Goal: Communication & Community: Ask a question

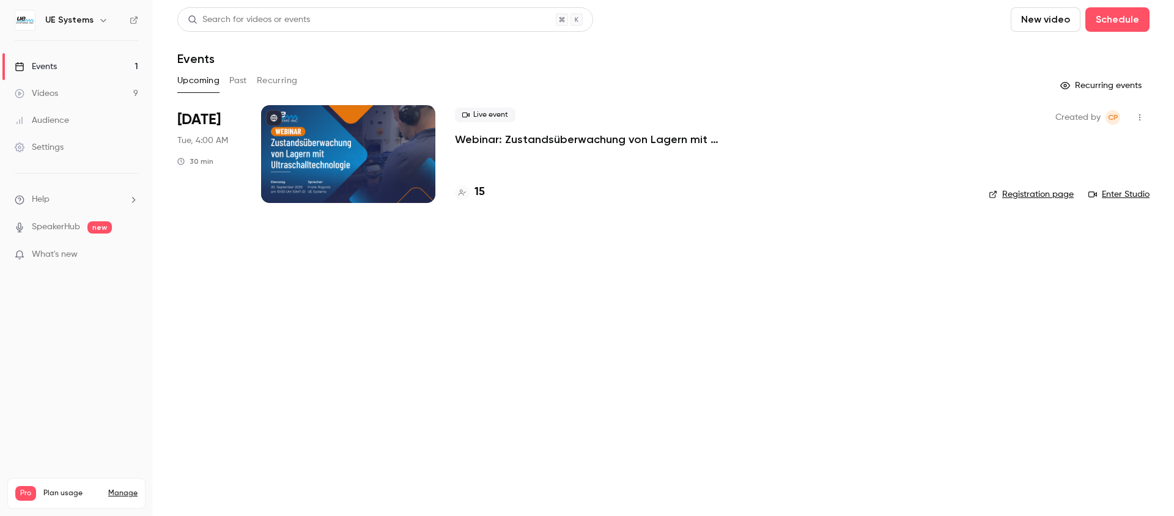
click at [243, 80] on button "Past" at bounding box center [238, 81] width 18 height 20
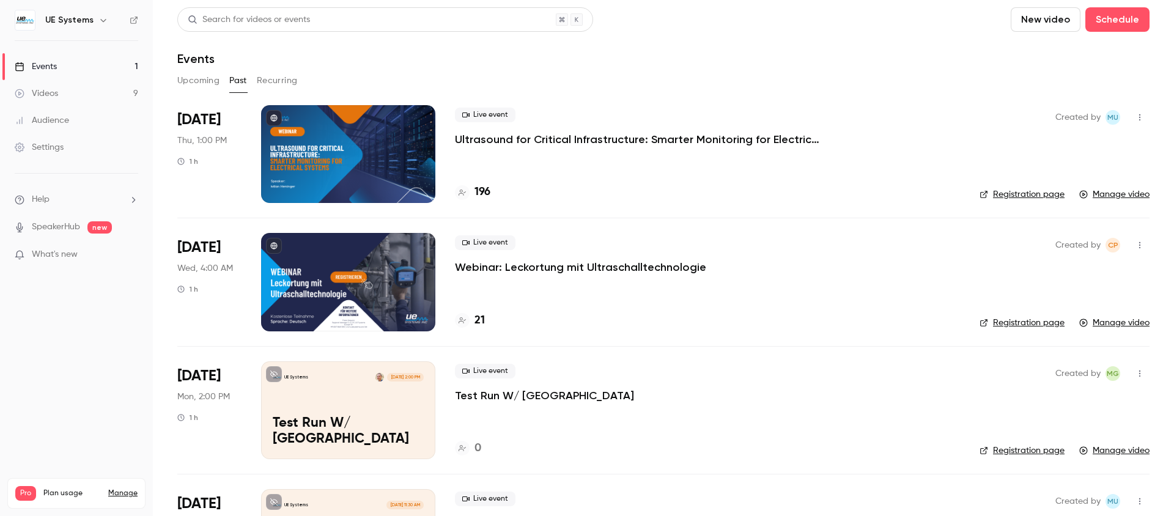
click at [532, 144] on p "Ultrasound for Critical Infrastructure: Smarter Monitoring for Electrical Syste…" at bounding box center [638, 139] width 367 height 15
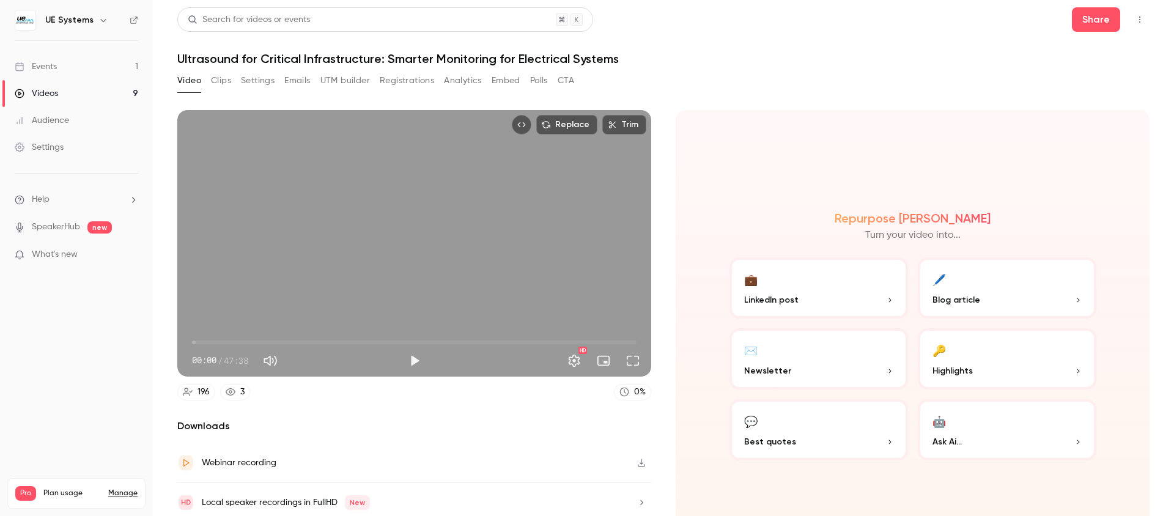
click at [476, 83] on button "Analytics" at bounding box center [463, 81] width 38 height 20
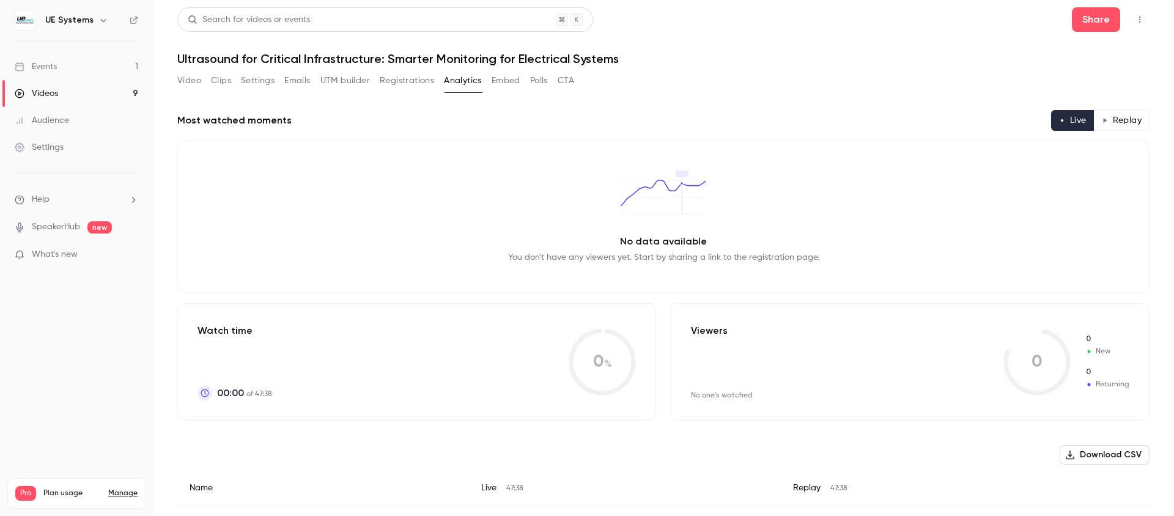
click at [531, 81] on button "Polls" at bounding box center [539, 81] width 18 height 20
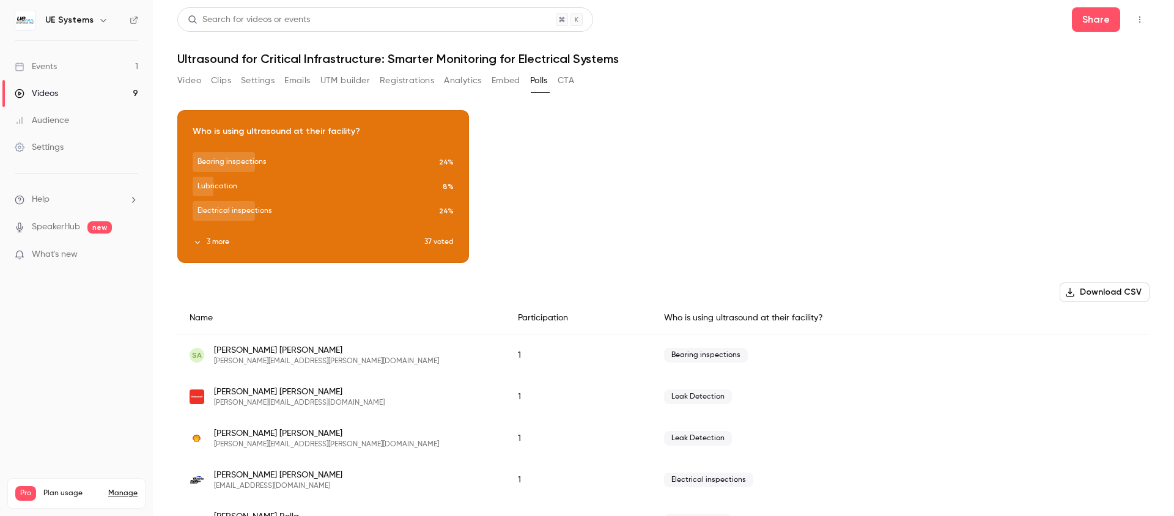
click at [403, 84] on button "Registrations" at bounding box center [407, 81] width 54 height 20
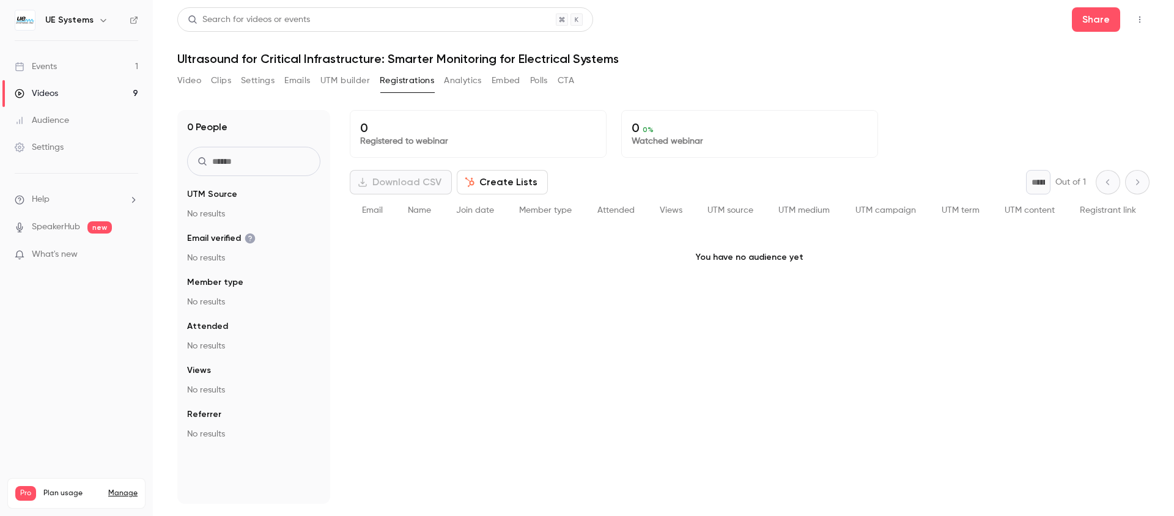
click at [456, 83] on button "Analytics" at bounding box center [463, 81] width 38 height 20
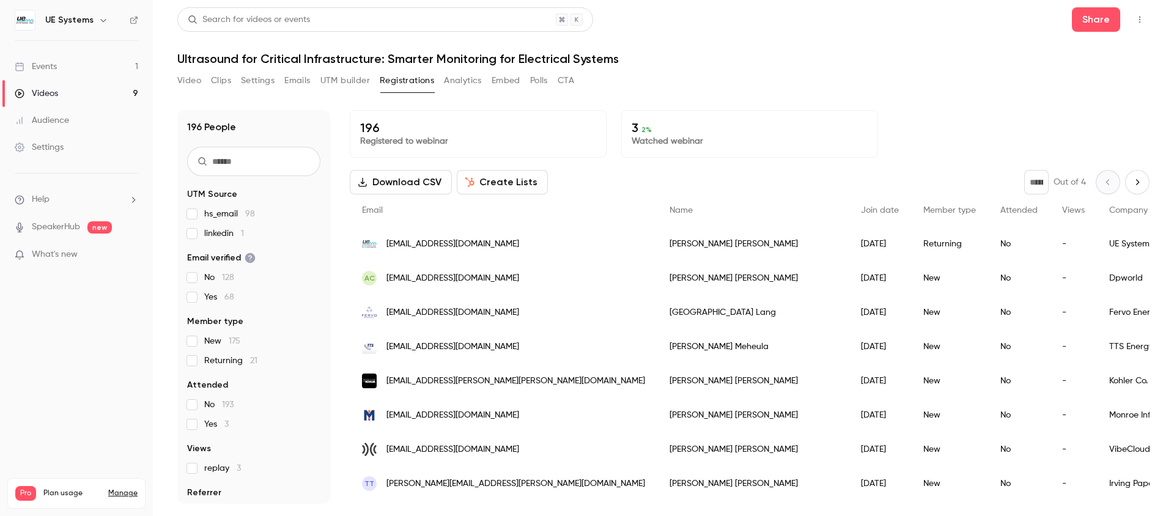
click at [70, 70] on link "Events 1" at bounding box center [76, 66] width 153 height 27
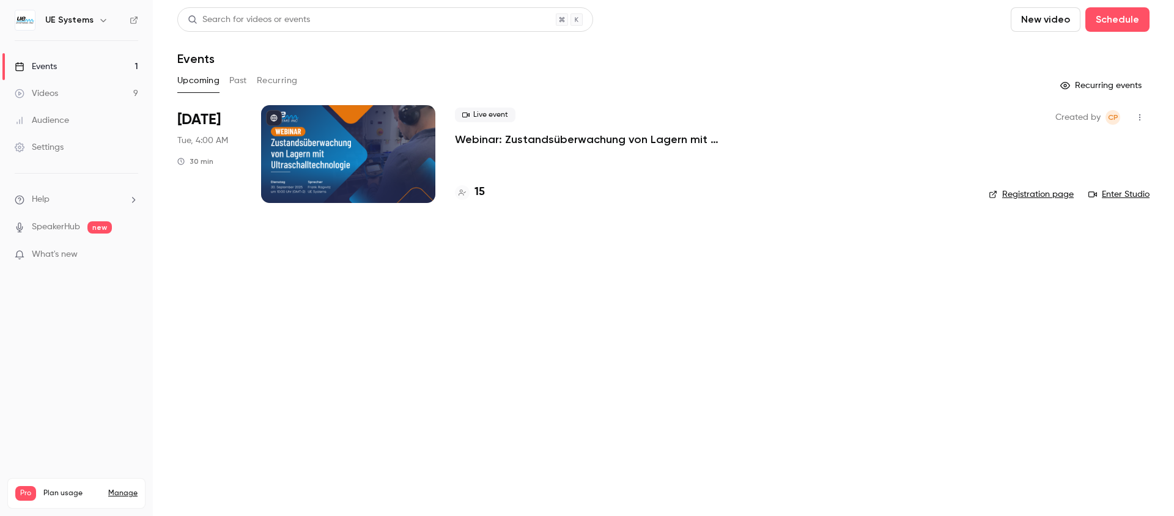
click at [230, 78] on button "Past" at bounding box center [238, 81] width 18 height 20
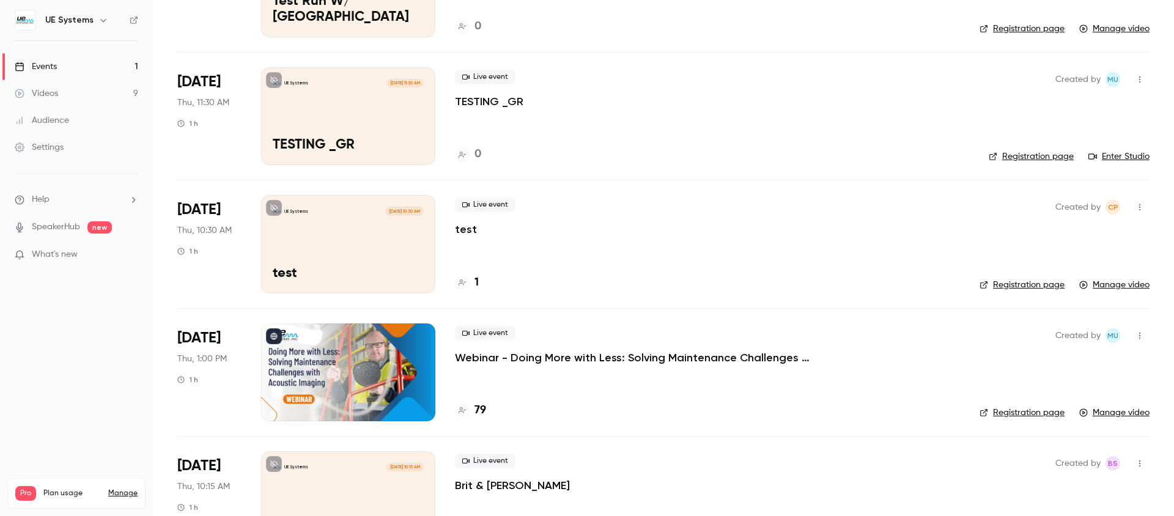
scroll to position [477, 0]
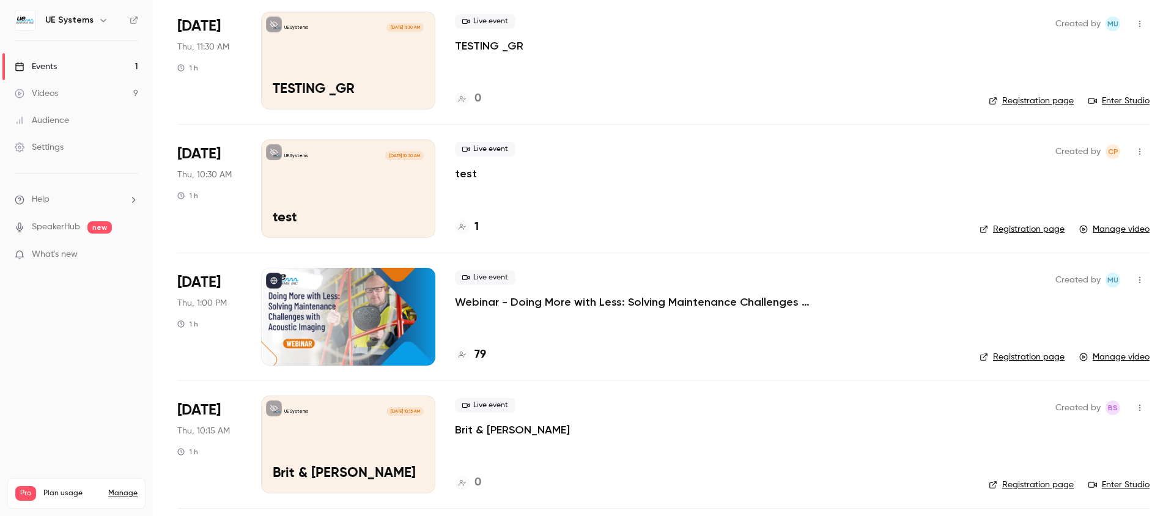
click at [554, 301] on p "Webinar - Doing More with Less: Solving Maintenance Challenges with Acoustic Im…" at bounding box center [638, 302] width 367 height 15
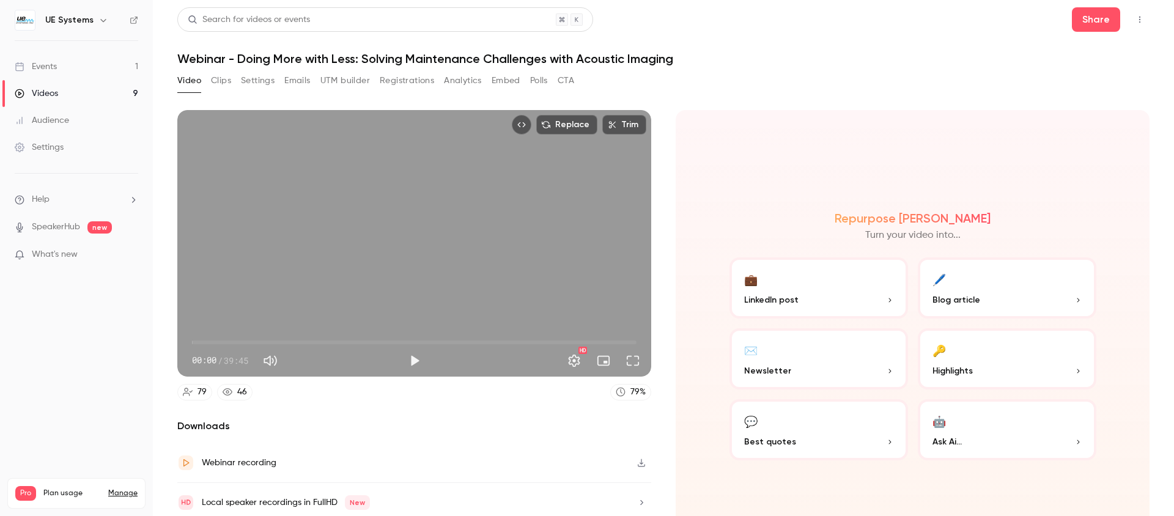
click at [542, 81] on button "Polls" at bounding box center [539, 81] width 18 height 20
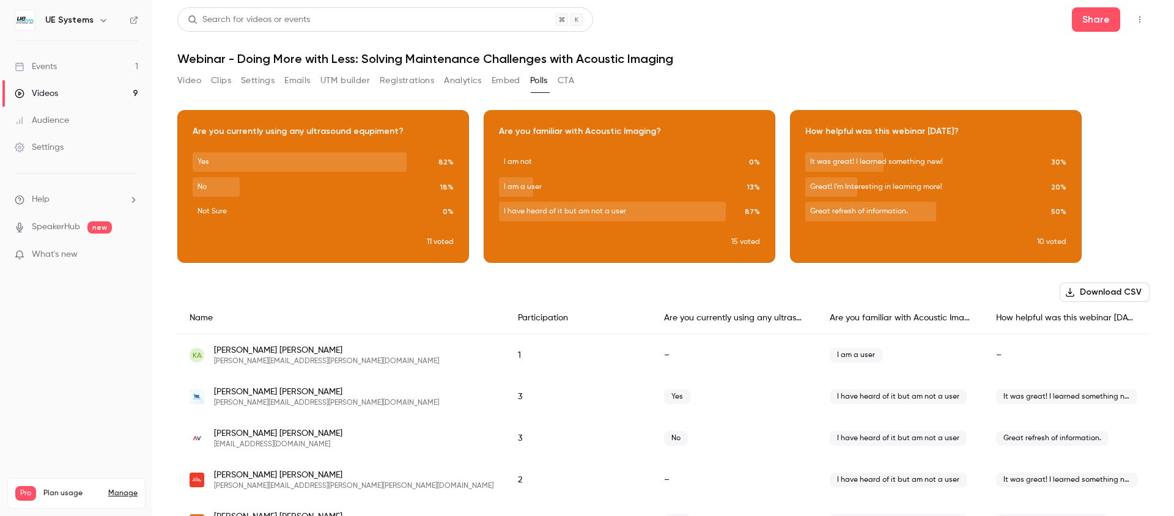
click at [451, 82] on button "Analytics" at bounding box center [463, 81] width 38 height 20
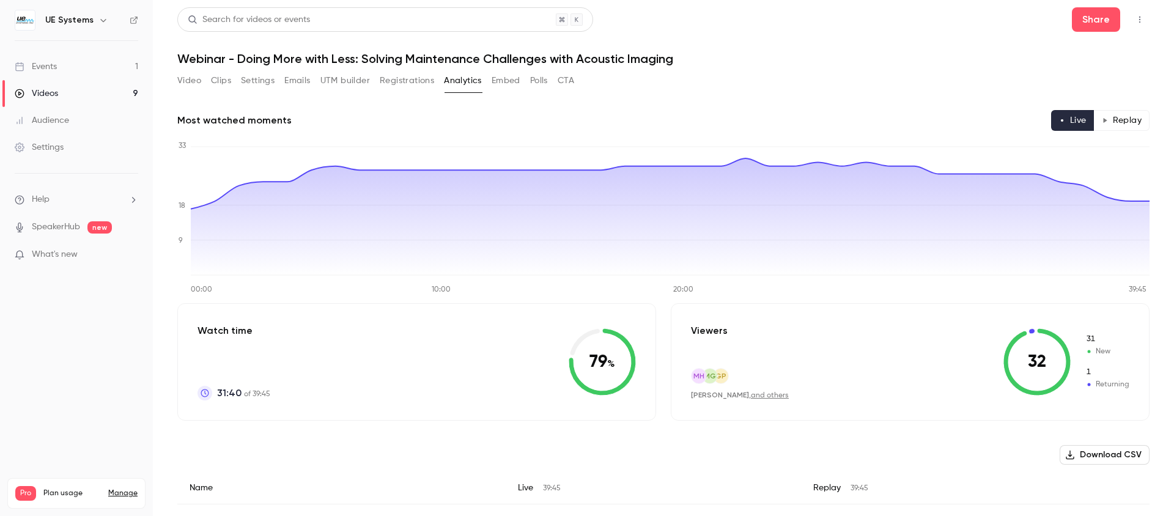
click at [528, 84] on div "Video Clips Settings Emails UTM builder Registrations Analytics Embed Polls CTA" at bounding box center [375, 81] width 397 height 20
click at [539, 81] on button "Polls" at bounding box center [539, 81] width 18 height 20
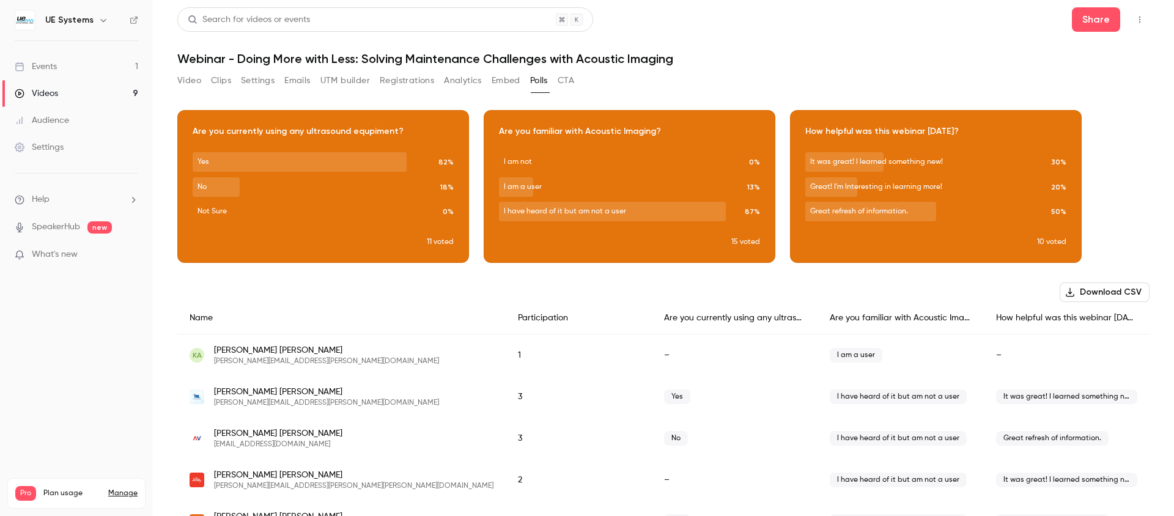
click at [572, 79] on button "CTA" at bounding box center [565, 81] width 17 height 20
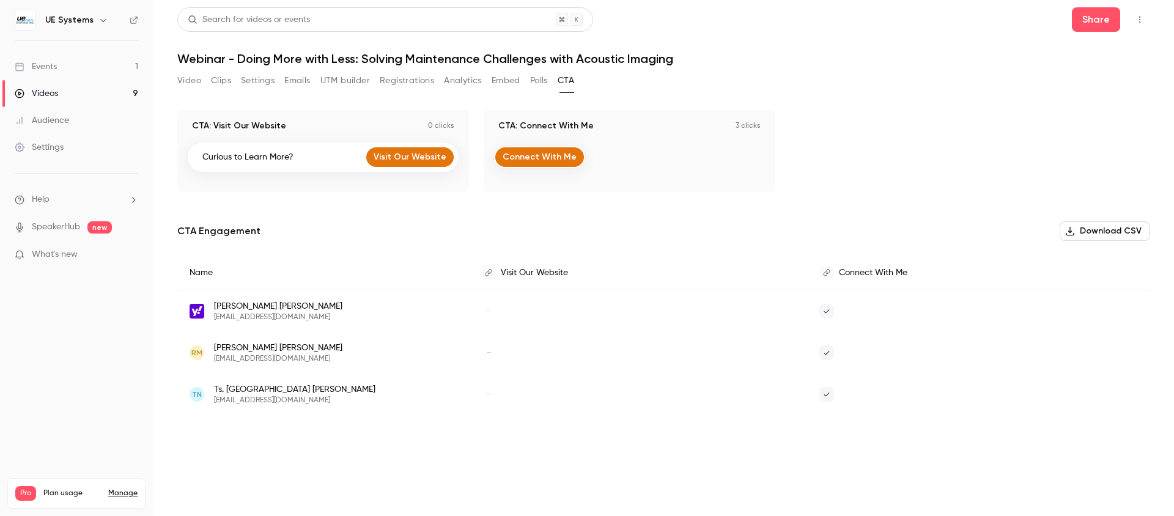
click at [453, 83] on button "Analytics" at bounding box center [463, 81] width 38 height 20
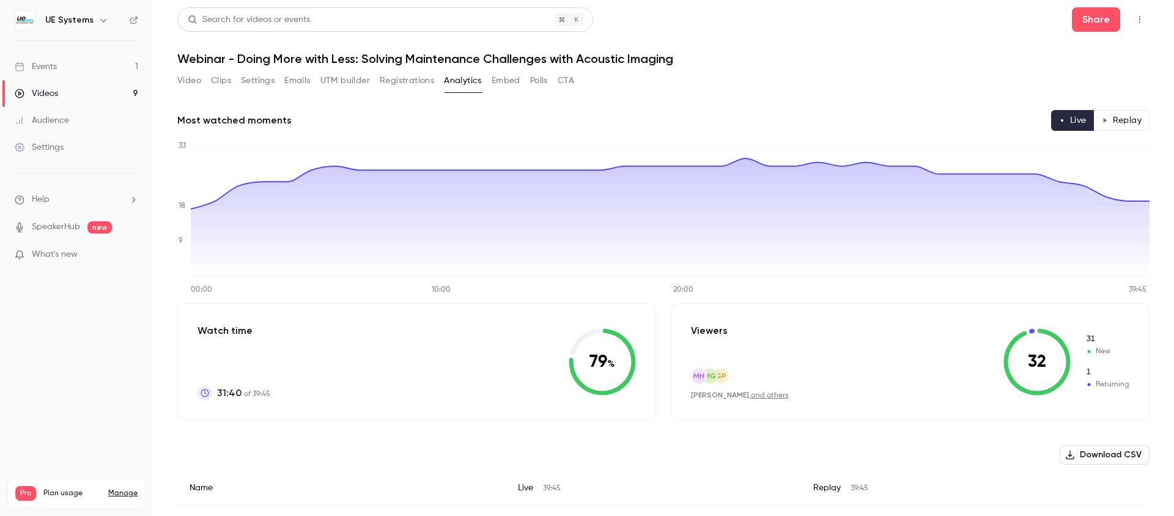
click at [344, 88] on button "UTM builder" at bounding box center [345, 81] width 50 height 20
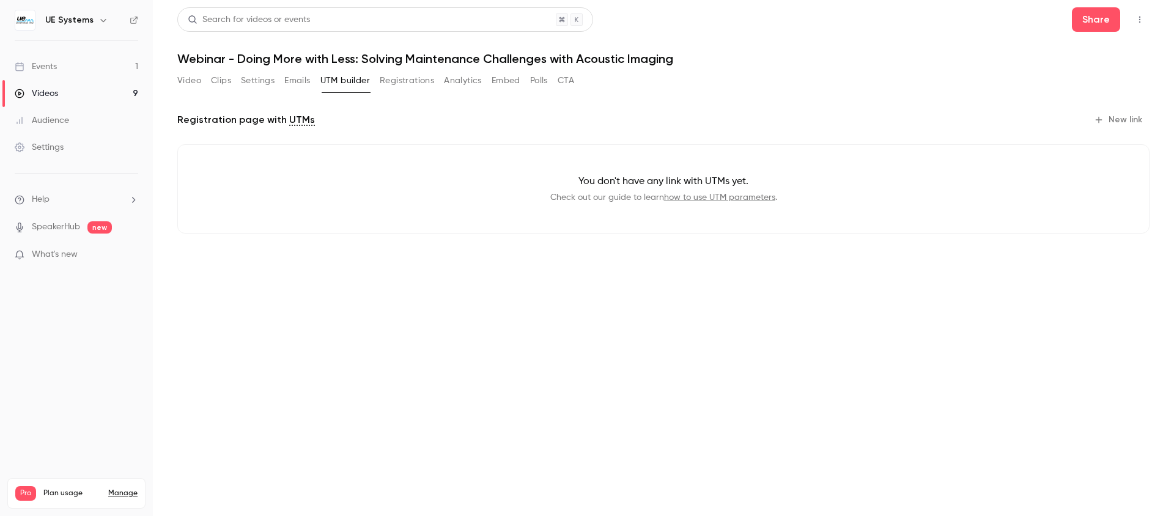
click at [392, 83] on button "Registrations" at bounding box center [407, 81] width 54 height 20
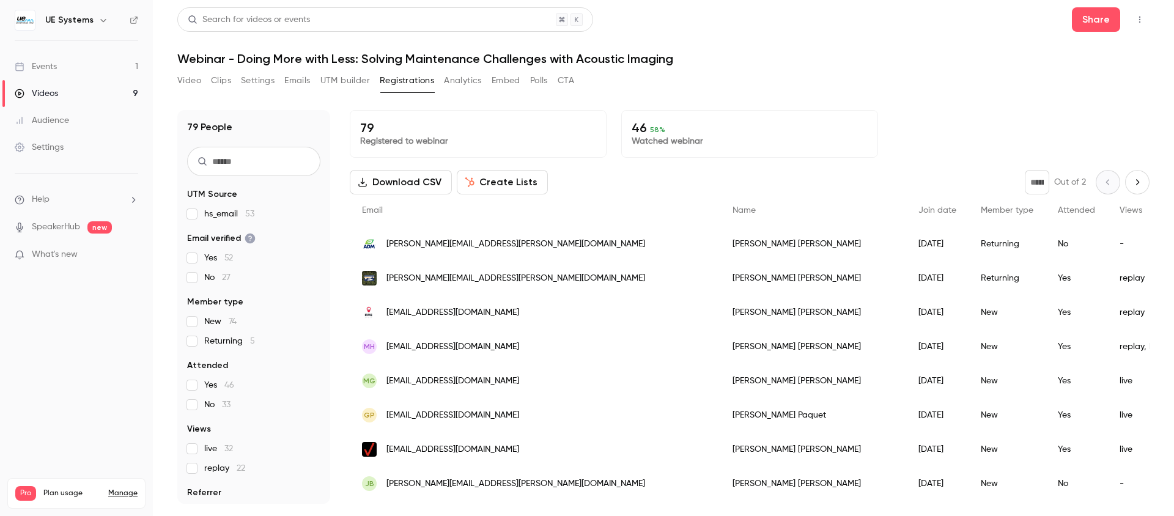
click at [263, 83] on button "Settings" at bounding box center [258, 81] width 34 height 20
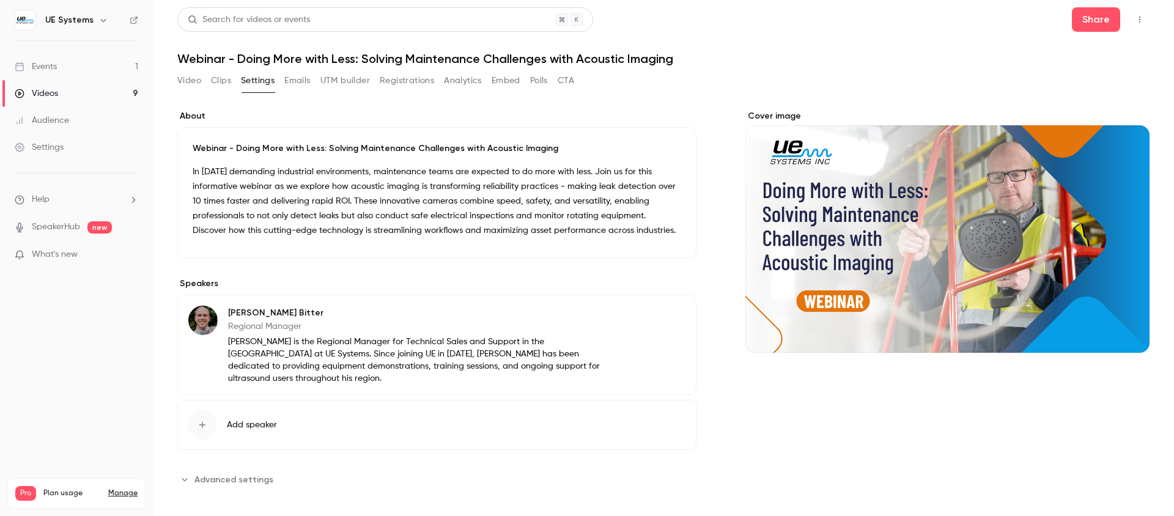
click at [199, 83] on button "Video" at bounding box center [189, 81] width 24 height 20
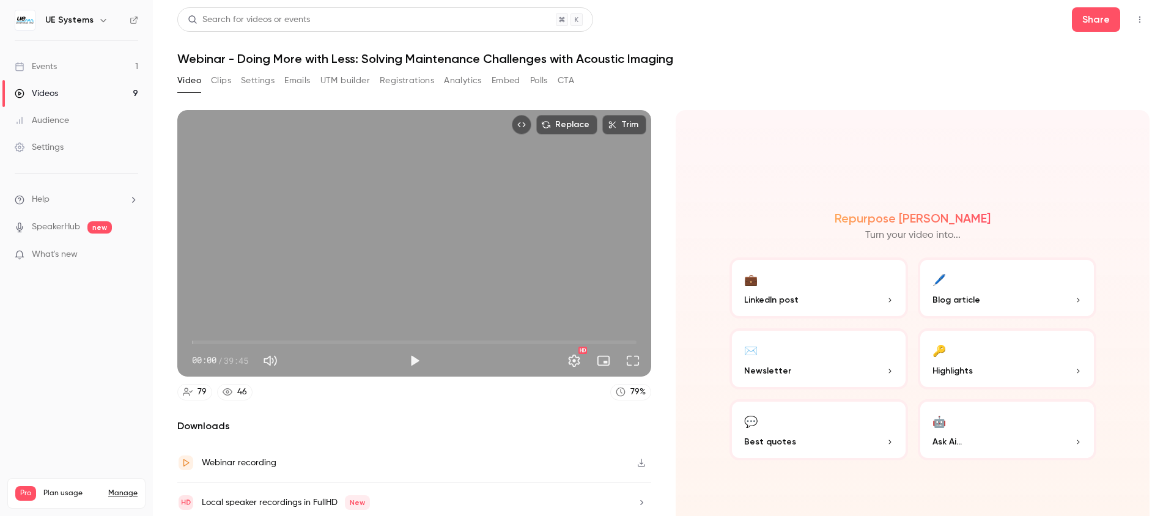
click at [84, 68] on link "Events 1" at bounding box center [76, 66] width 153 height 27
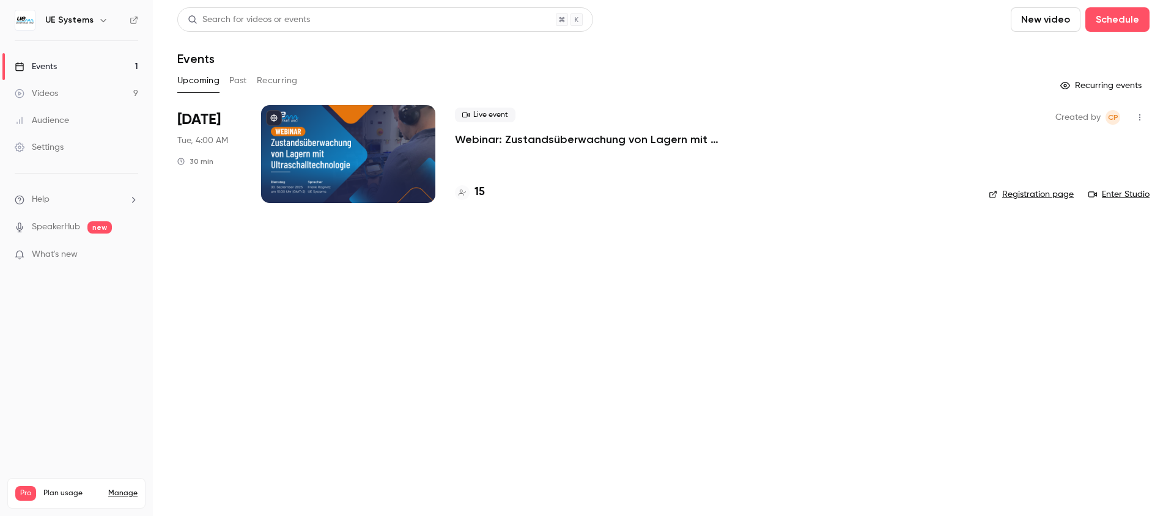
click at [232, 81] on button "Past" at bounding box center [238, 81] width 18 height 20
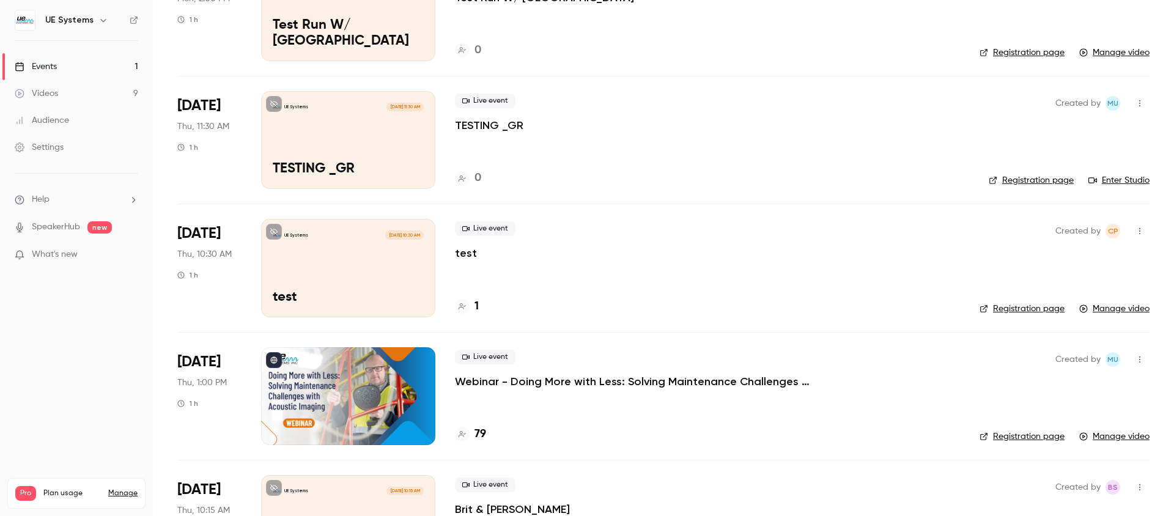
scroll to position [733, 0]
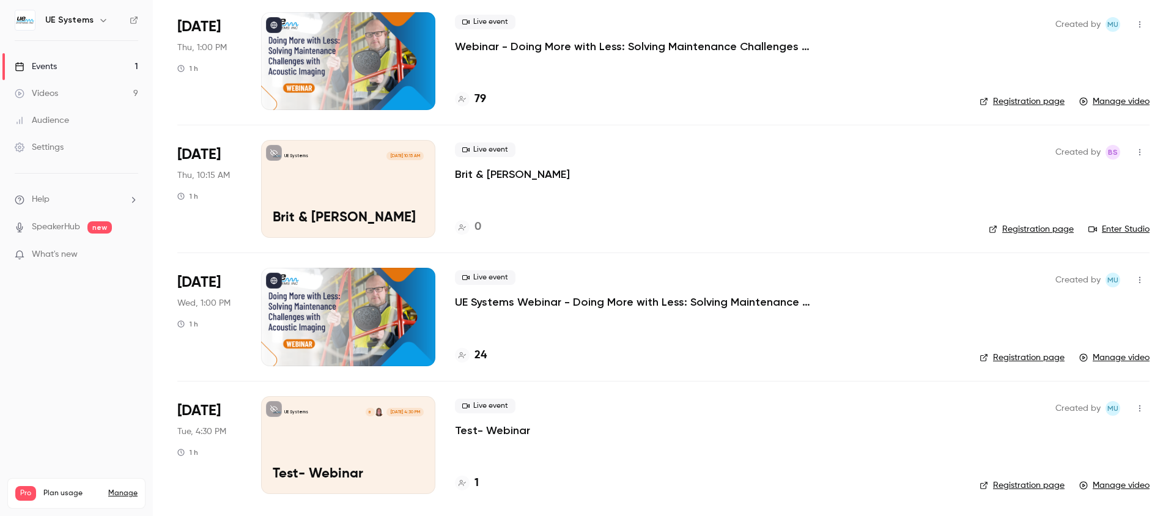
click at [612, 307] on p "UE Systems Webinar - Doing More with Less: Solving Maintenance Challenges with …" at bounding box center [638, 302] width 367 height 15
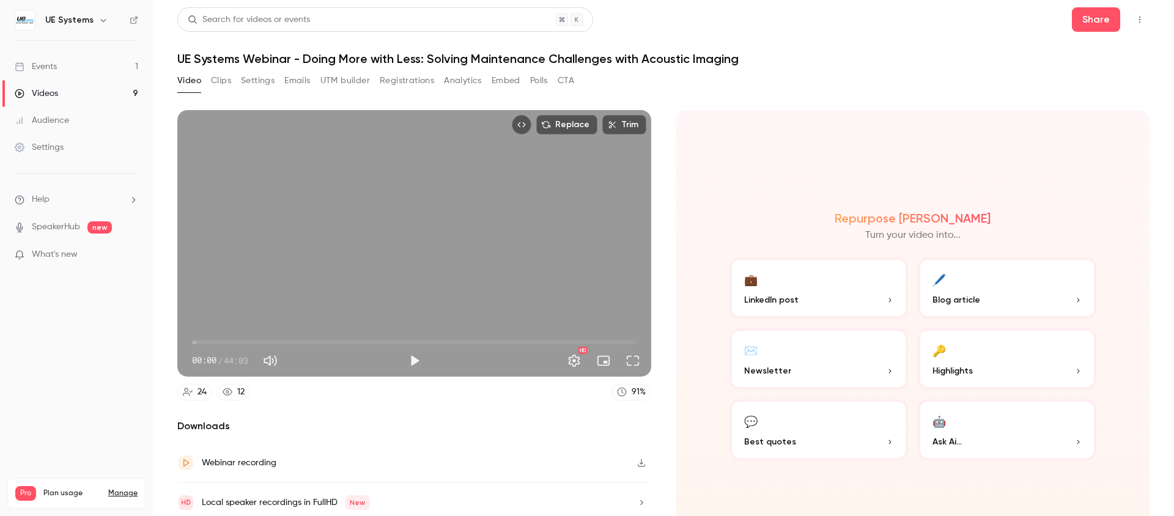
click at [543, 81] on button "Polls" at bounding box center [539, 81] width 18 height 20
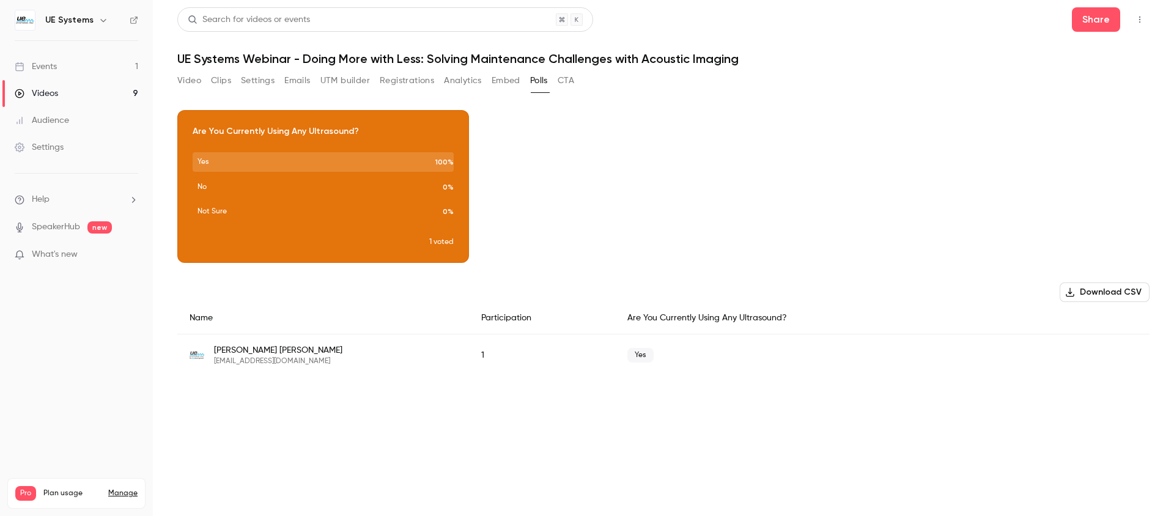
click at [73, 72] on link "Events 1" at bounding box center [76, 66] width 153 height 27
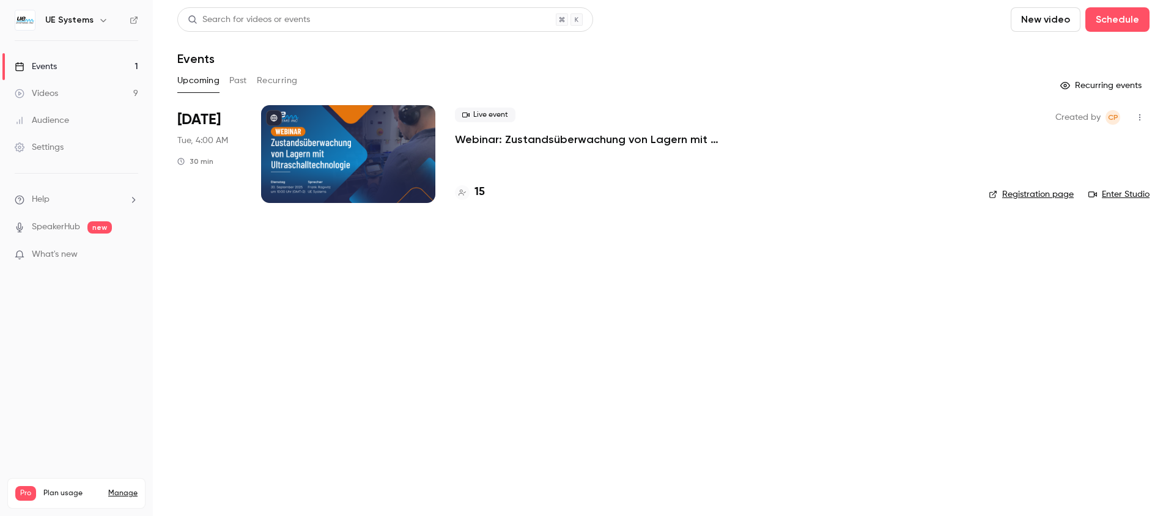
click at [245, 83] on button "Past" at bounding box center [238, 81] width 18 height 20
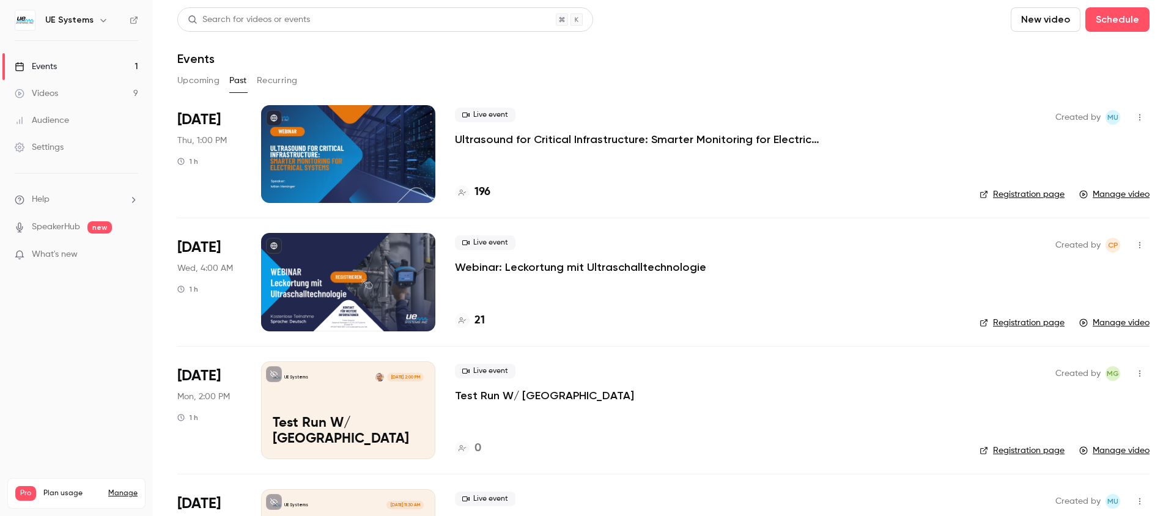
click at [729, 144] on p "Ultrasound for Critical Infrastructure: Smarter Monitoring for Electrical Syste…" at bounding box center [638, 139] width 367 height 15
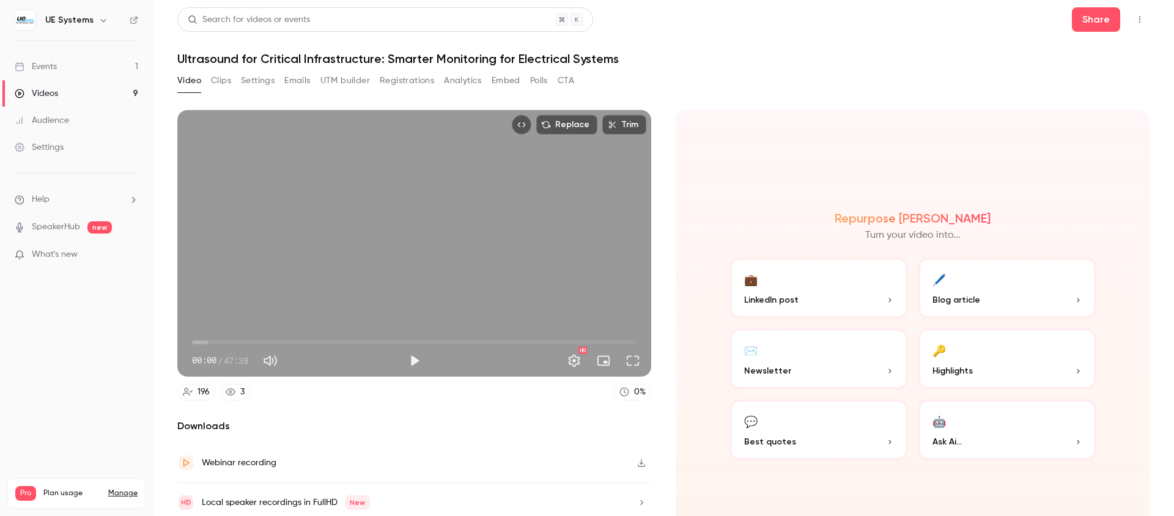
click at [1142, 17] on icon "Top Bar Actions" at bounding box center [1140, 19] width 10 height 9
click at [881, 89] on div at bounding box center [587, 258] width 1174 height 516
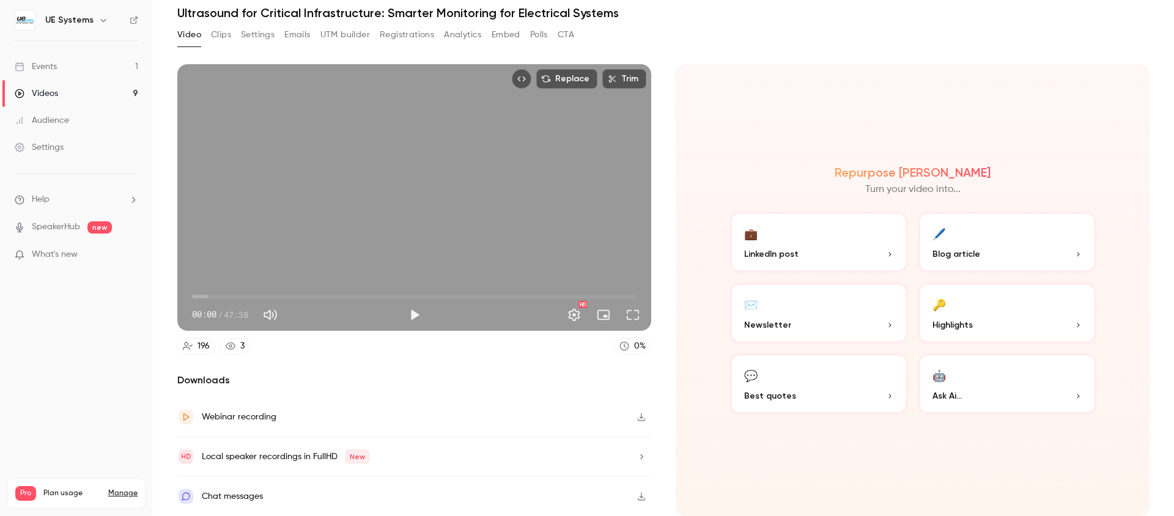
click at [646, 417] on icon "button" at bounding box center [641, 417] width 10 height 9
click at [640, 498] on icon "button" at bounding box center [641, 497] width 10 height 9
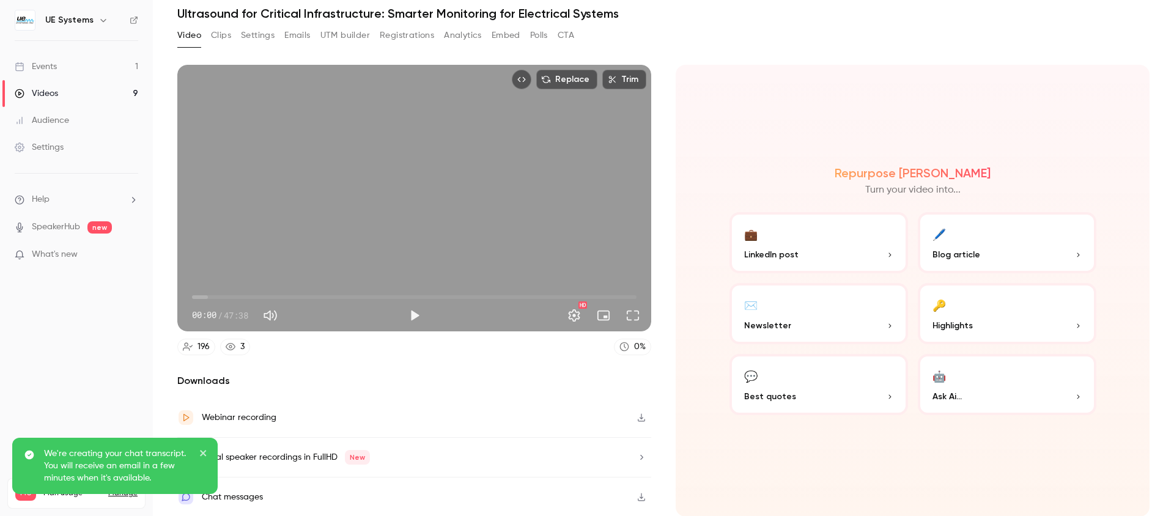
click at [204, 455] on icon "close" at bounding box center [203, 453] width 9 height 10
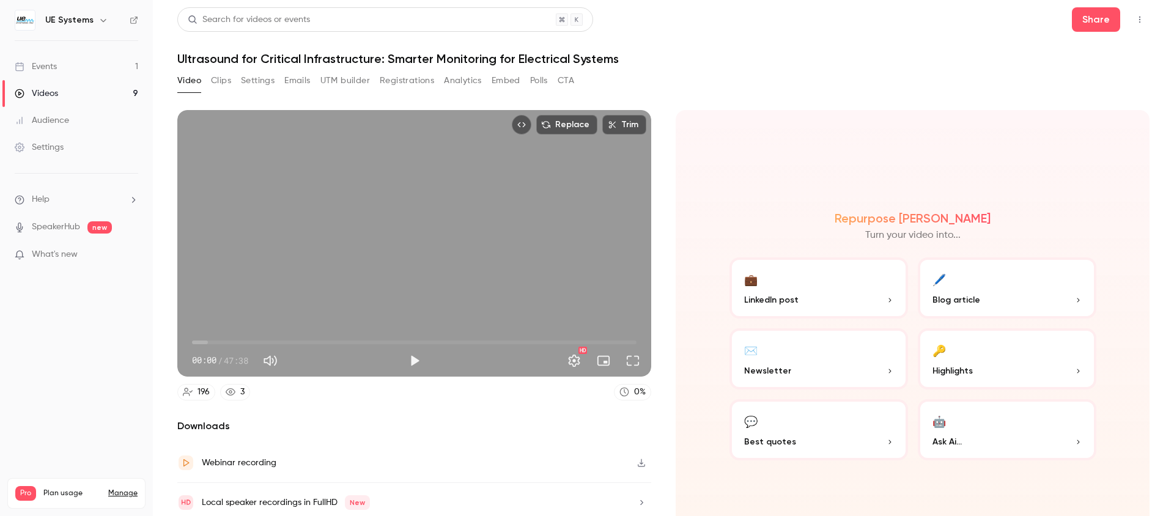
scroll to position [46, 0]
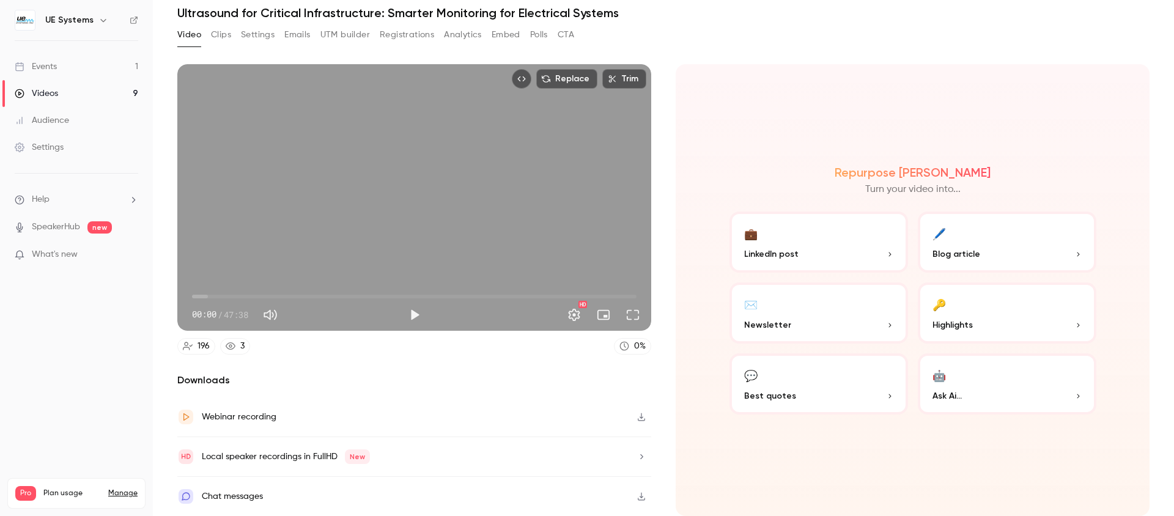
click at [644, 493] on icon "button" at bounding box center [641, 496] width 10 height 9
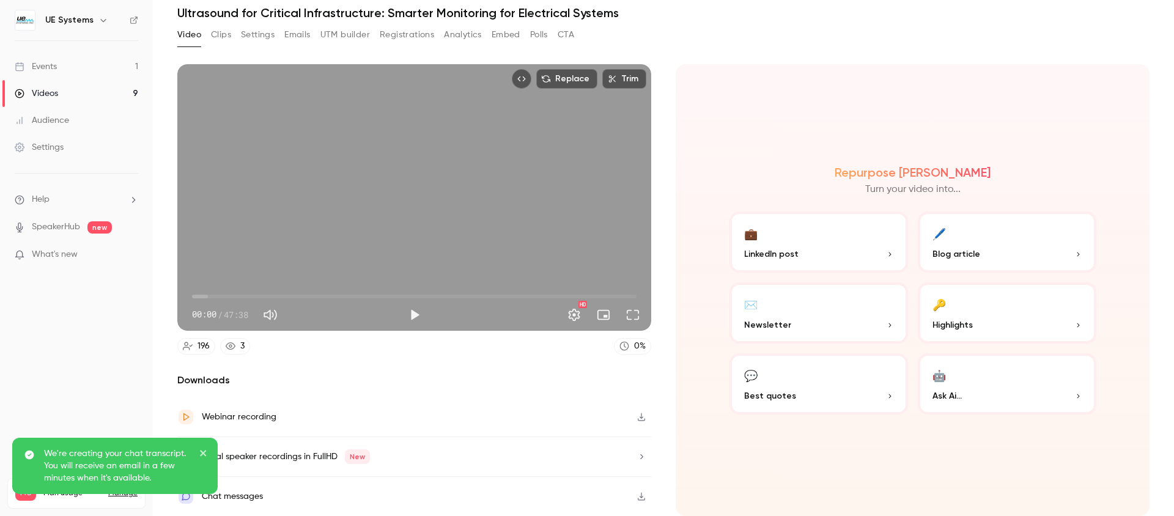
click at [100, 15] on icon "button" at bounding box center [103, 20] width 10 height 10
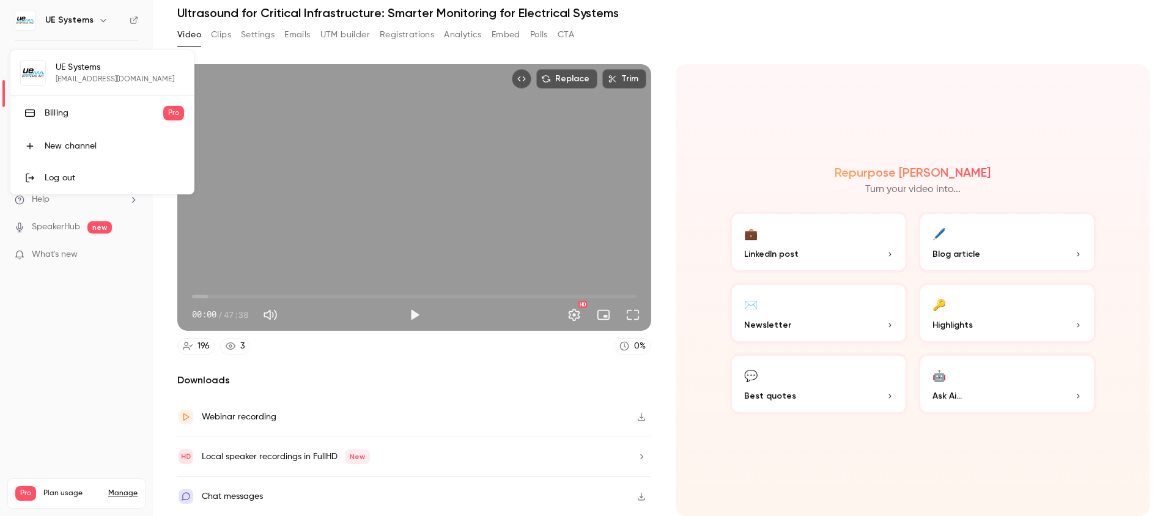
click at [669, 35] on div at bounding box center [587, 258] width 1174 height 516
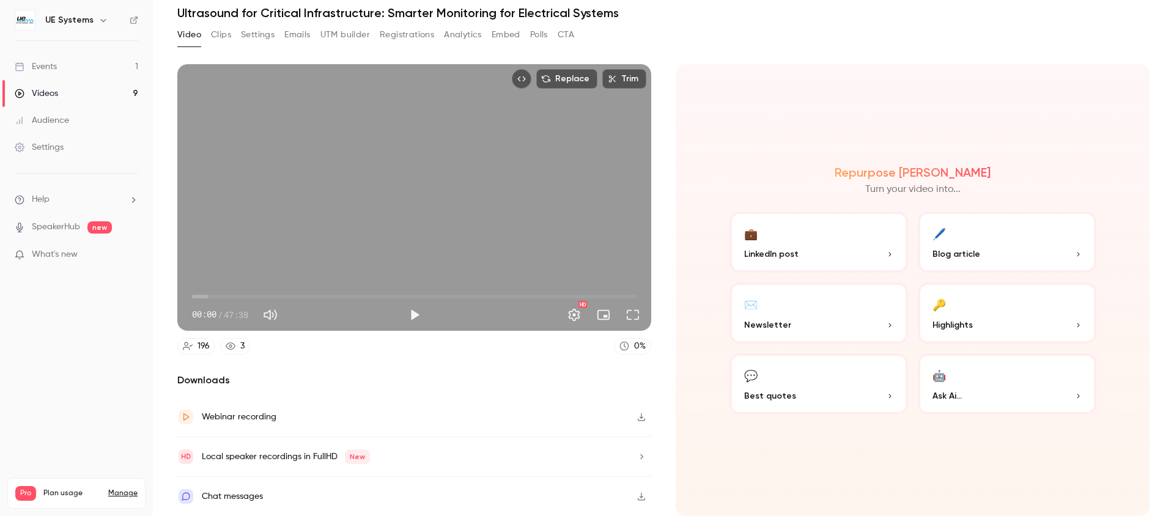
click at [826, 452] on div "Repurpose Ai Turn your video into... 💼 LinkedIn post 🖊️ Blog article ✉️ Newslet…" at bounding box center [912, 290] width 474 height 452
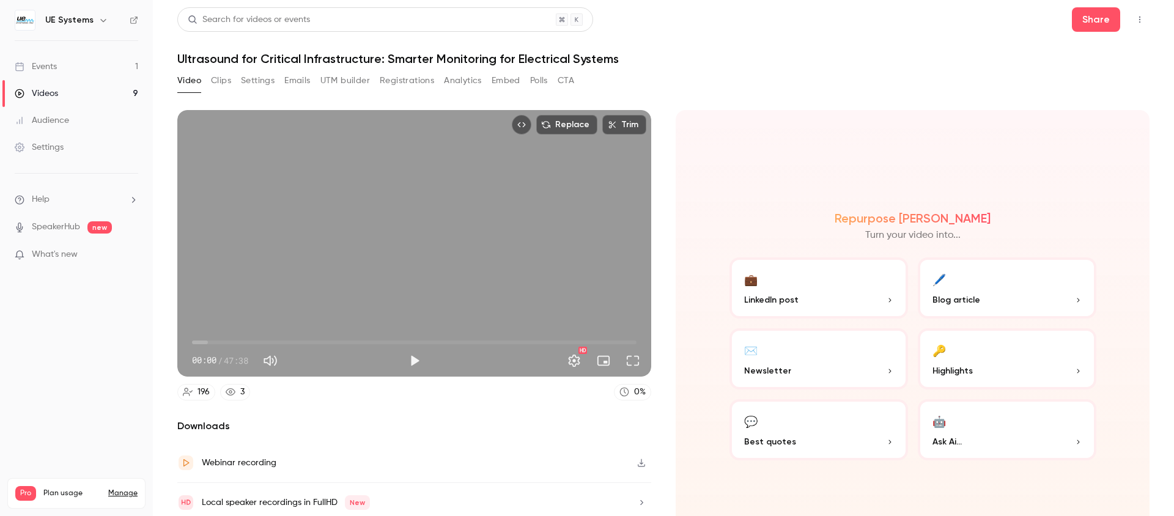
click at [67, 197] on li "Help" at bounding box center [76, 199] width 123 height 13
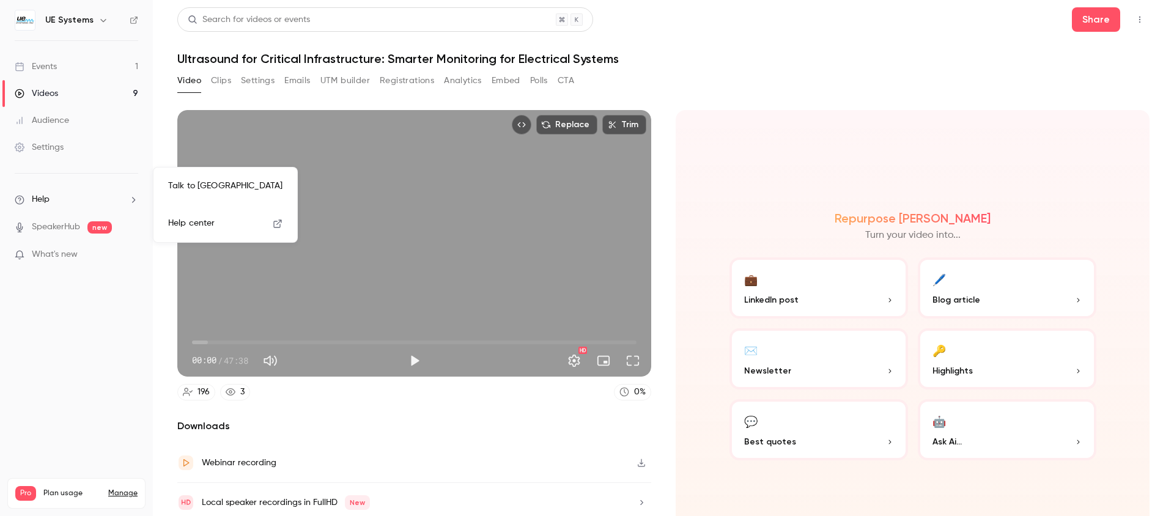
click at [236, 191] on link "Talk to [GEOGRAPHIC_DATA]" at bounding box center [225, 186] width 134 height 32
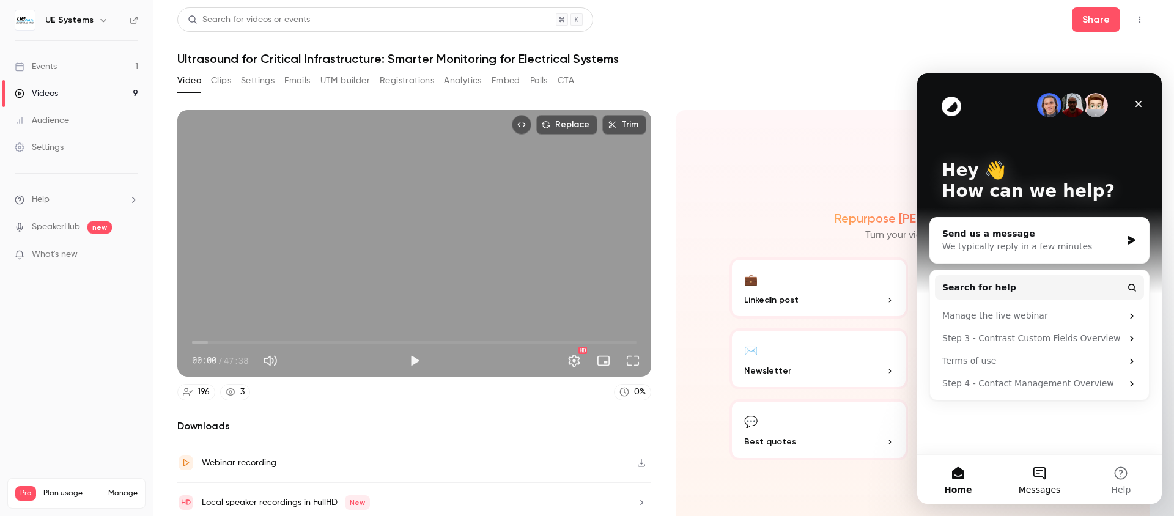
click at [1030, 483] on button "Messages" at bounding box center [1038, 479] width 81 height 49
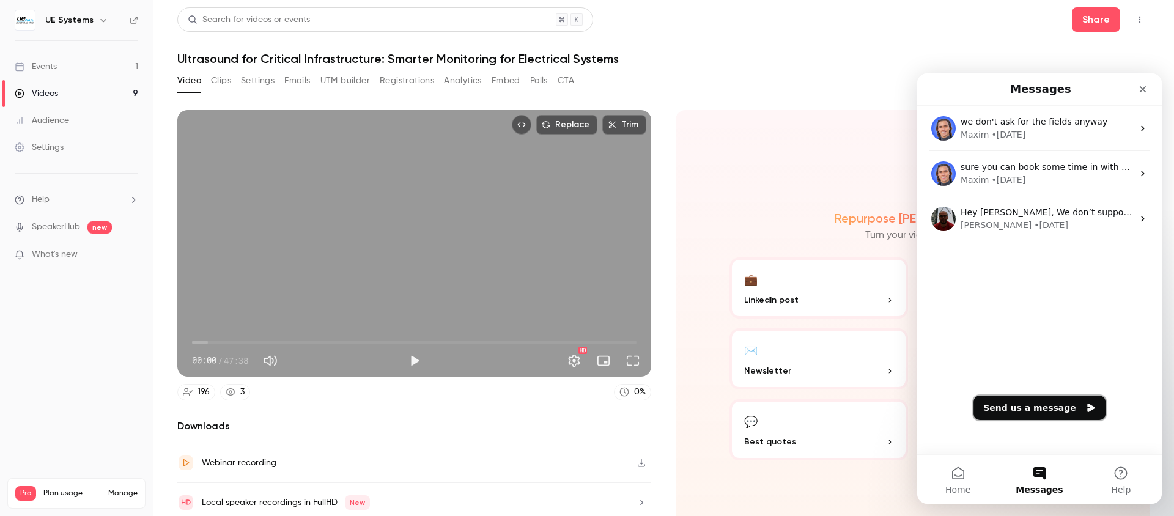
click at [1038, 411] on button "Send us a message" at bounding box center [1039, 407] width 132 height 24
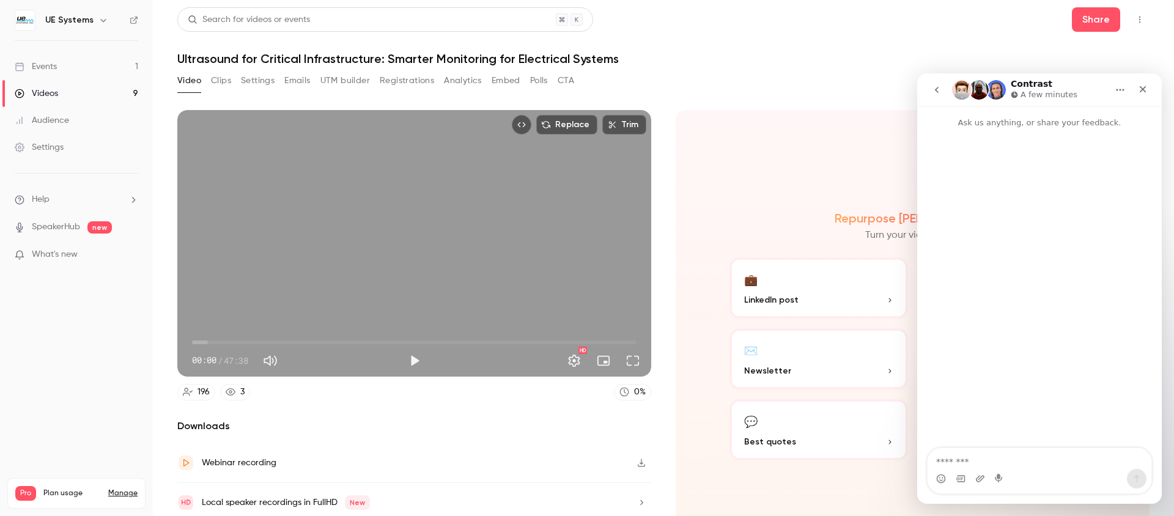
click at [1018, 457] on textarea "Message…" at bounding box center [1039, 458] width 224 height 21
click at [1035, 458] on textarea "**********" at bounding box center [1039, 439] width 224 height 57
click at [1059, 458] on textarea "**********" at bounding box center [1039, 439] width 224 height 57
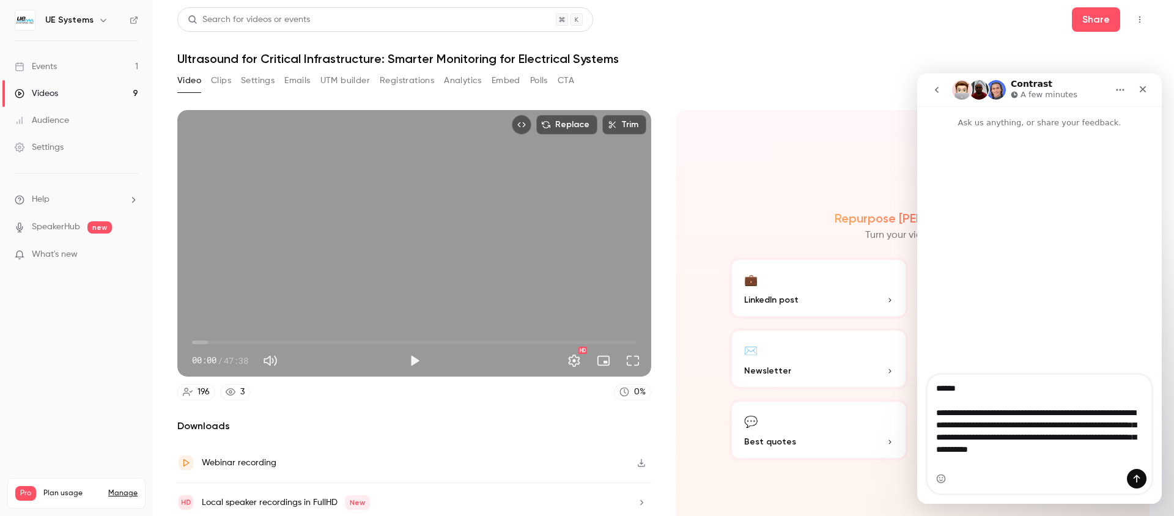
scroll to position [20, 0]
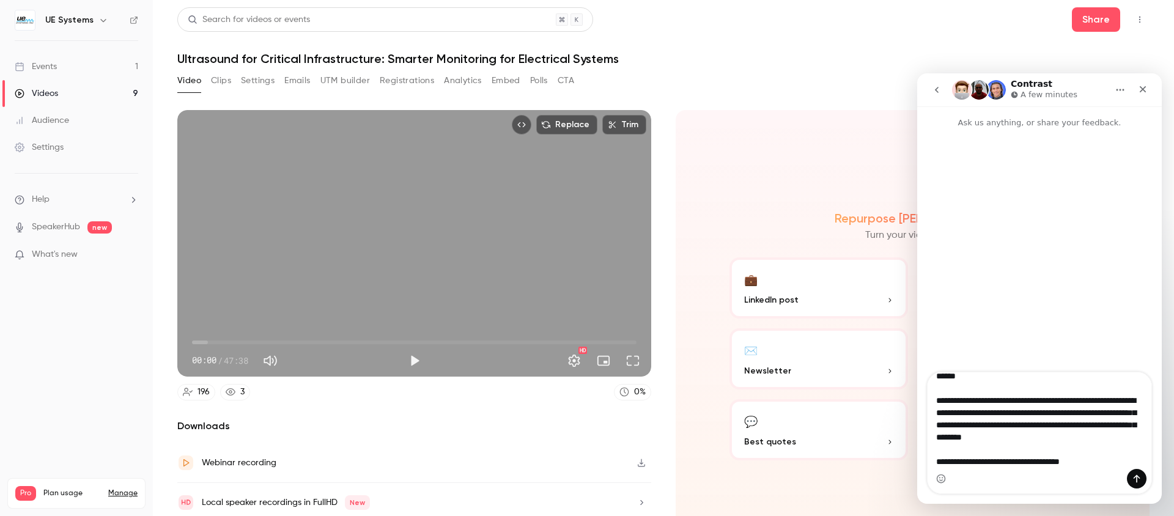
click at [534, 58] on h1 "Ultrasound for Critical Infrastructure: Smarter Monitoring for Electrical Syste…" at bounding box center [663, 58] width 972 height 15
click at [542, 56] on h1 "Ultrasound for Critical Infrastructure: Smarter Monitoring for Electrical Syste…" at bounding box center [663, 58] width 972 height 15
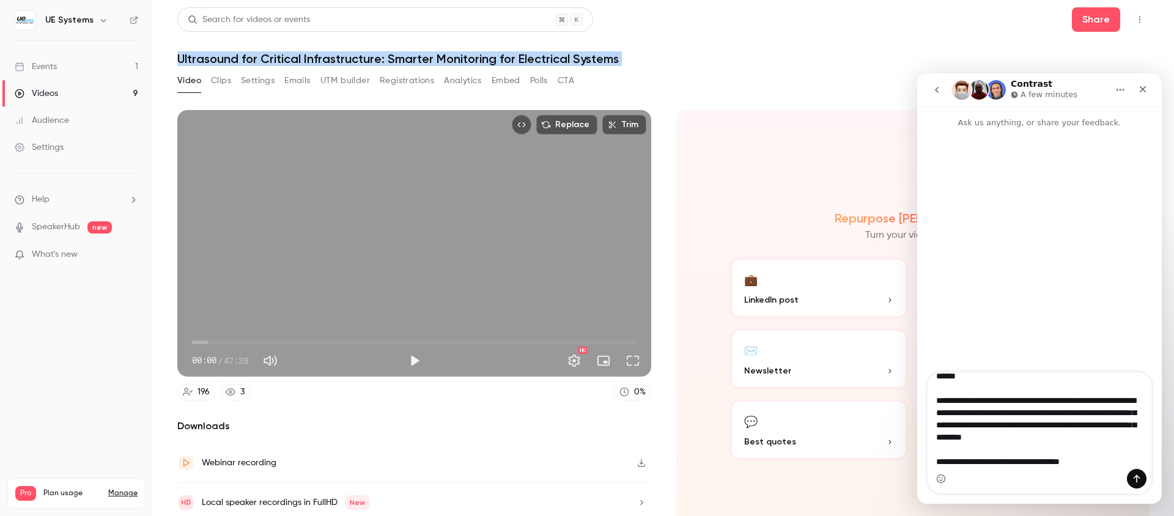
click at [542, 56] on h1 "Ultrasound for Critical Infrastructure: Smarter Monitoring for Electrical Syste…" at bounding box center [663, 58] width 972 height 15
copy div "Ultrasound for Critical Infrastructure: Smarter Monitoring for Electrical Syste…"
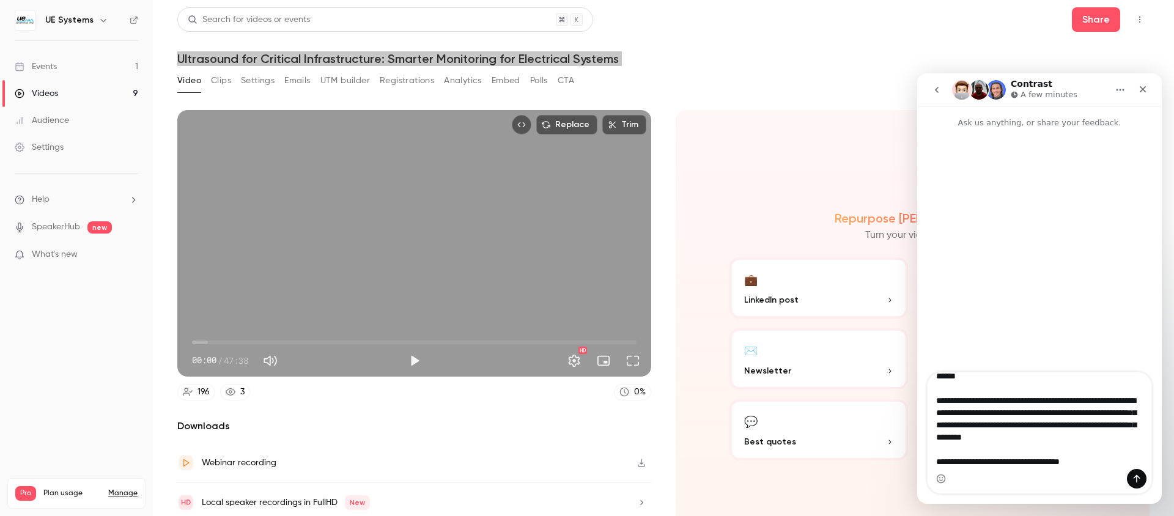
click at [1095, 472] on div "Intercom messenger" at bounding box center [1039, 479] width 224 height 20
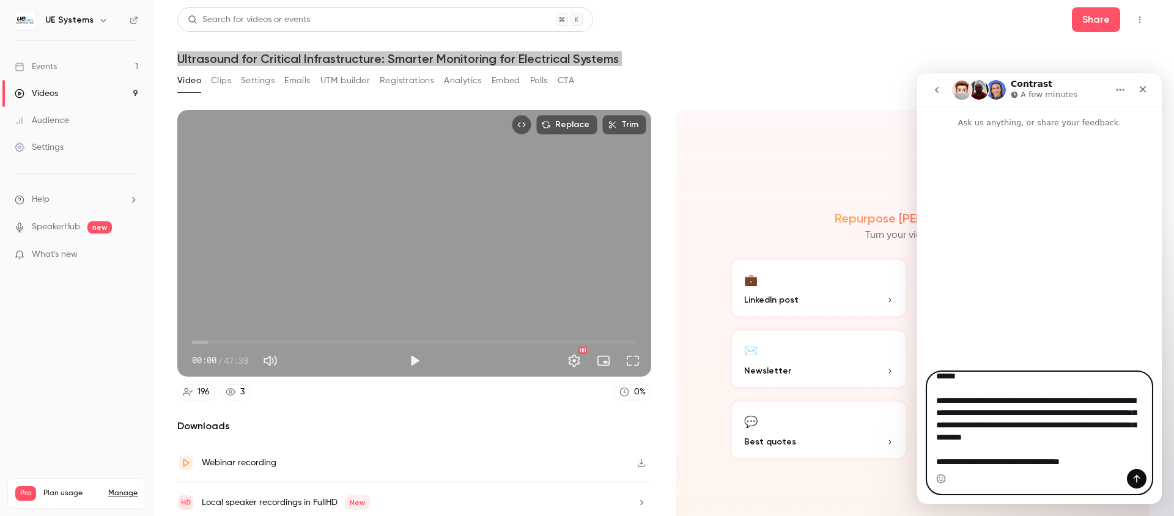
click at [1094, 466] on textarea "**********" at bounding box center [1039, 420] width 224 height 97
paste textarea "**********"
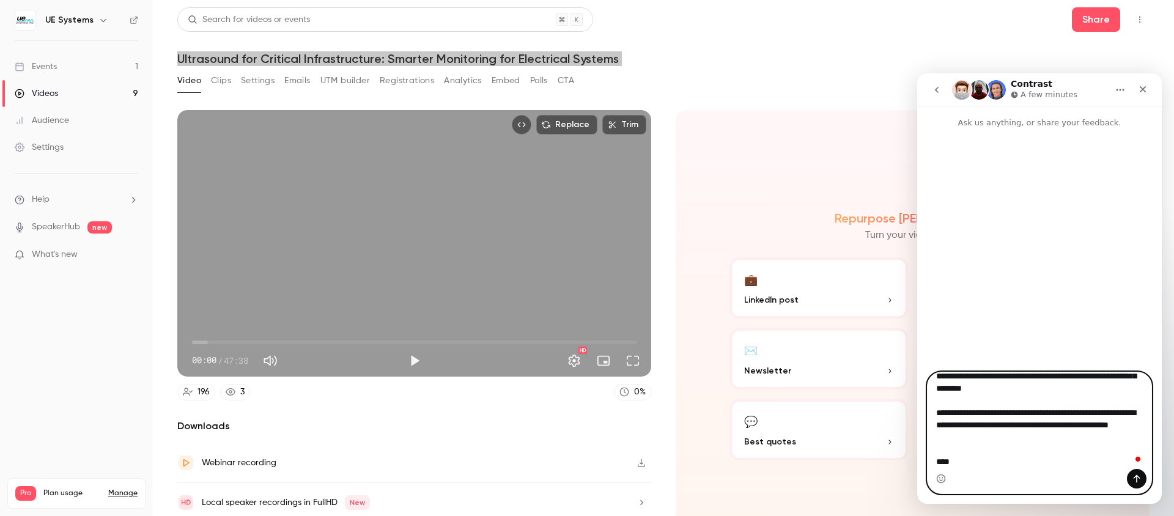
scroll to position [81, 0]
type textarea "**********"
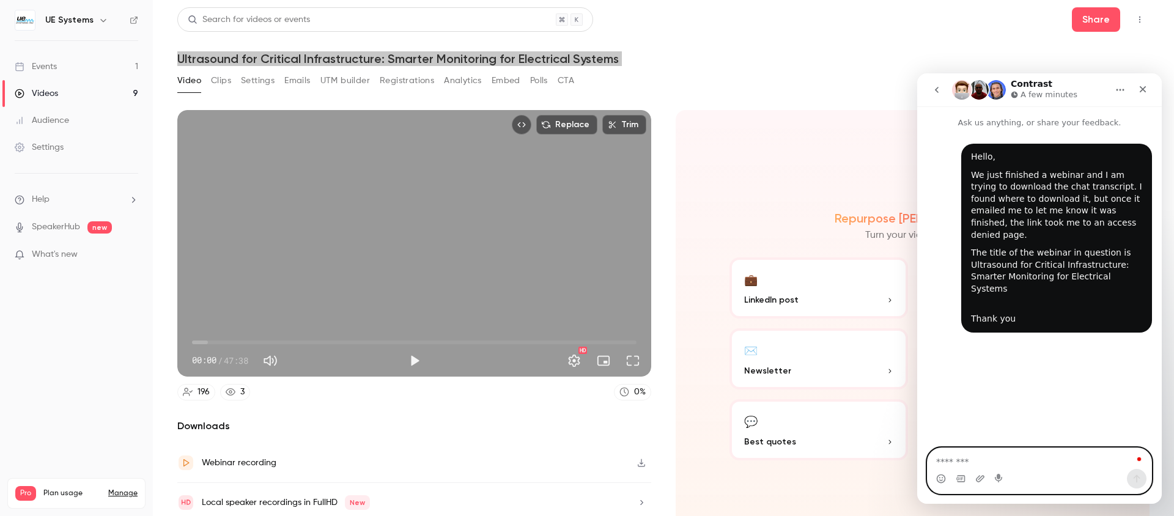
scroll to position [0, 0]
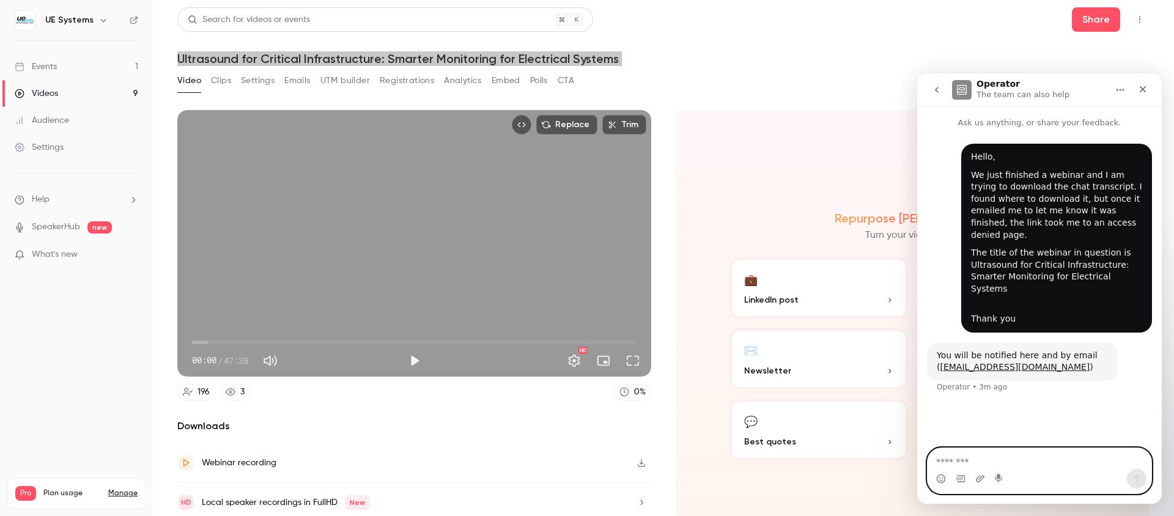
click at [1048, 457] on textarea "Message…" at bounding box center [1039, 458] width 224 height 21
type textarea "**********"
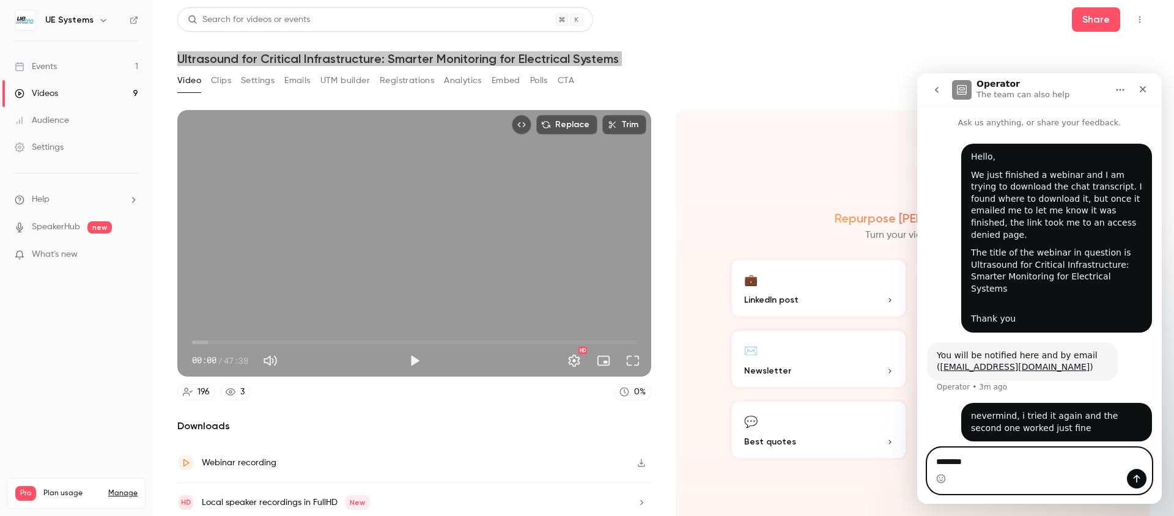
type textarea "*********"
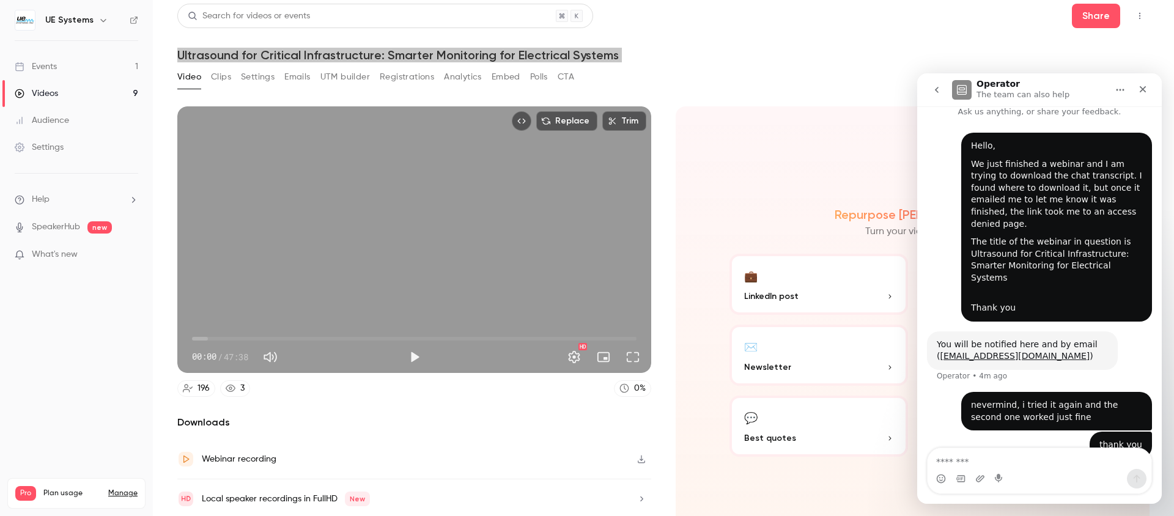
scroll to position [8, 0]
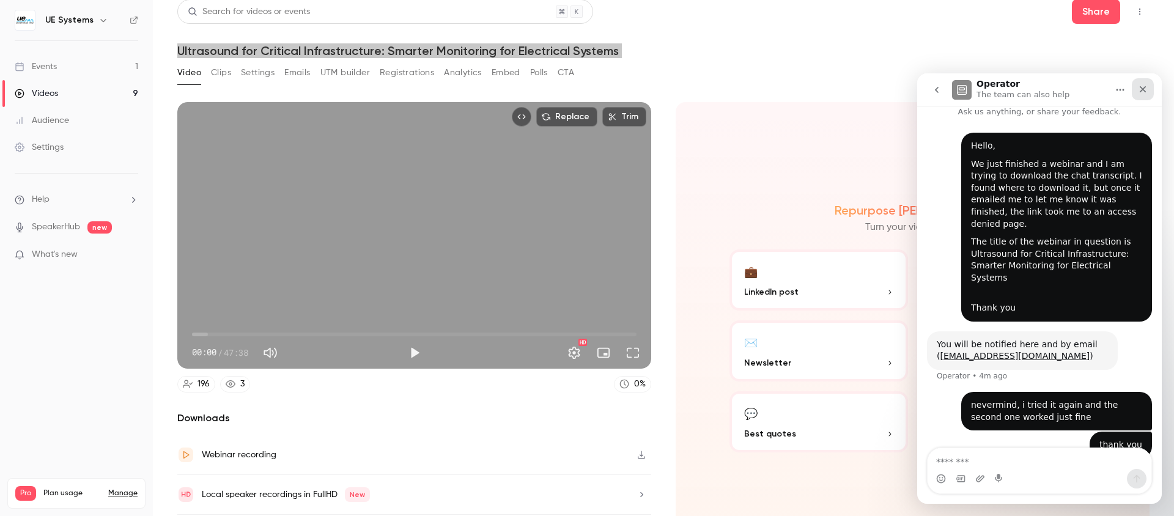
click at [1143, 89] on icon "Close" at bounding box center [1142, 89] width 7 height 7
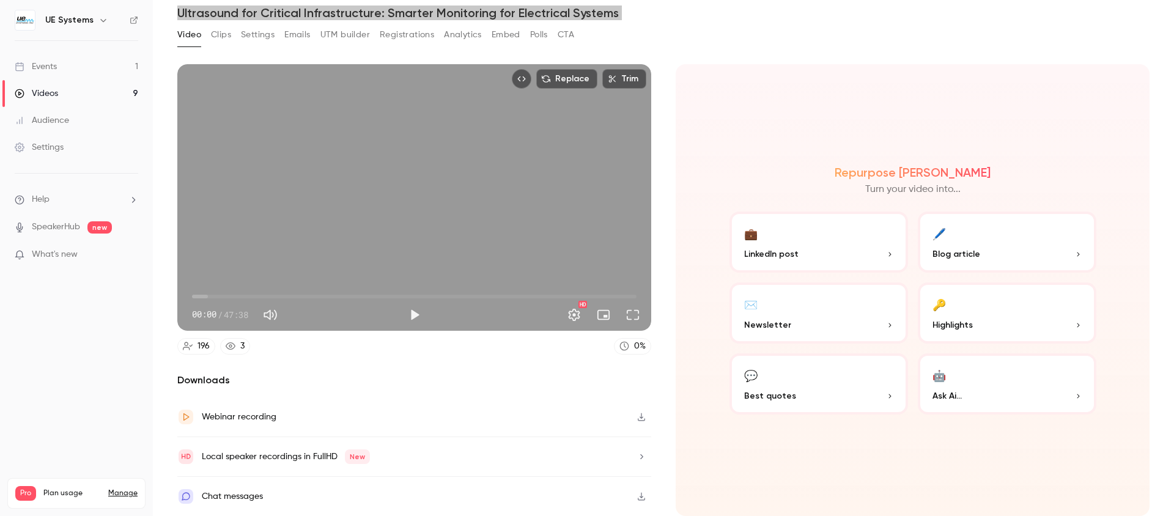
scroll to position [0, 0]
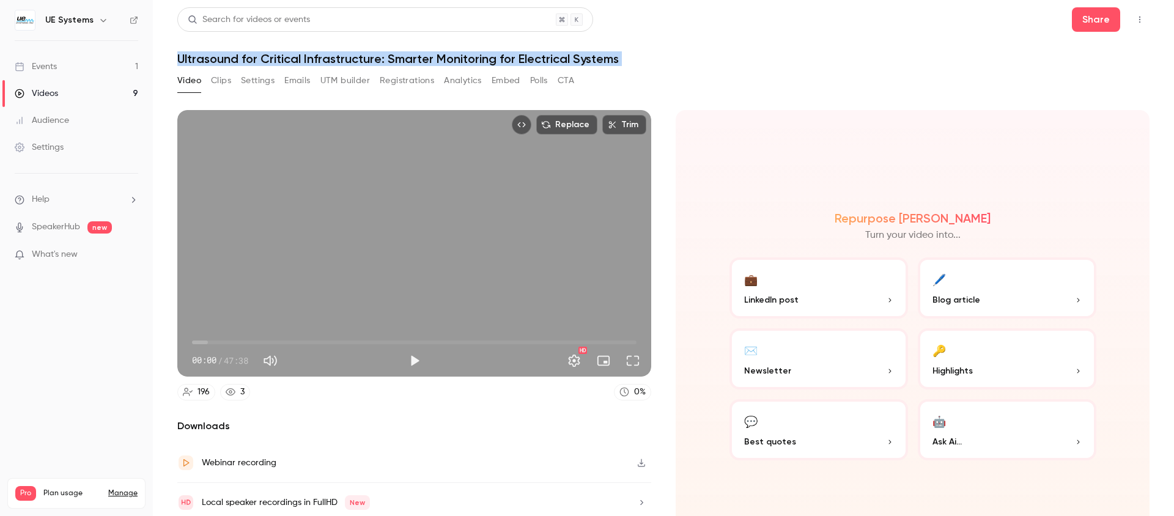
click at [75, 70] on link "Events 1" at bounding box center [76, 66] width 153 height 27
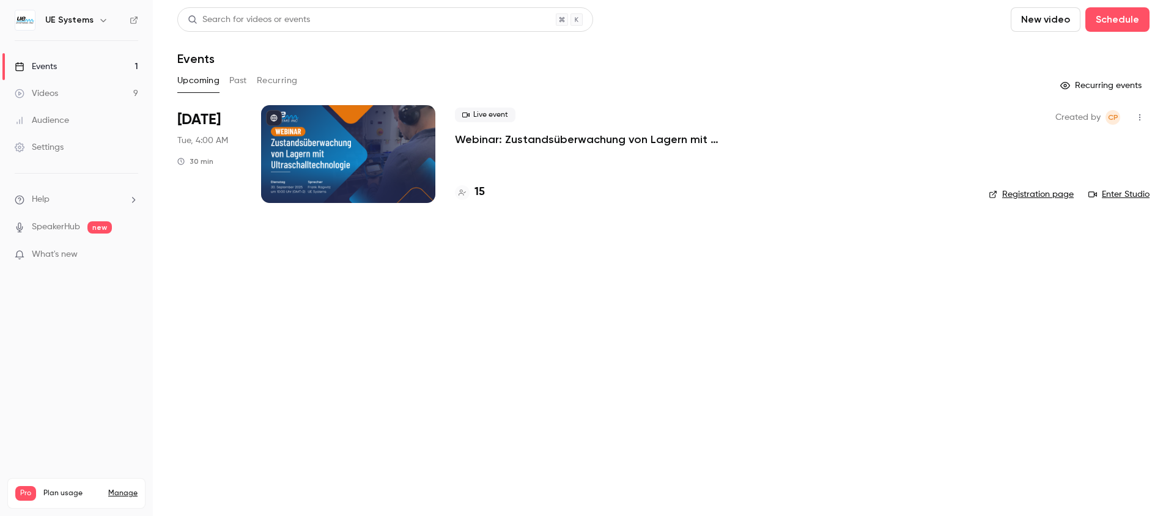
click at [243, 79] on button "Past" at bounding box center [238, 81] width 18 height 20
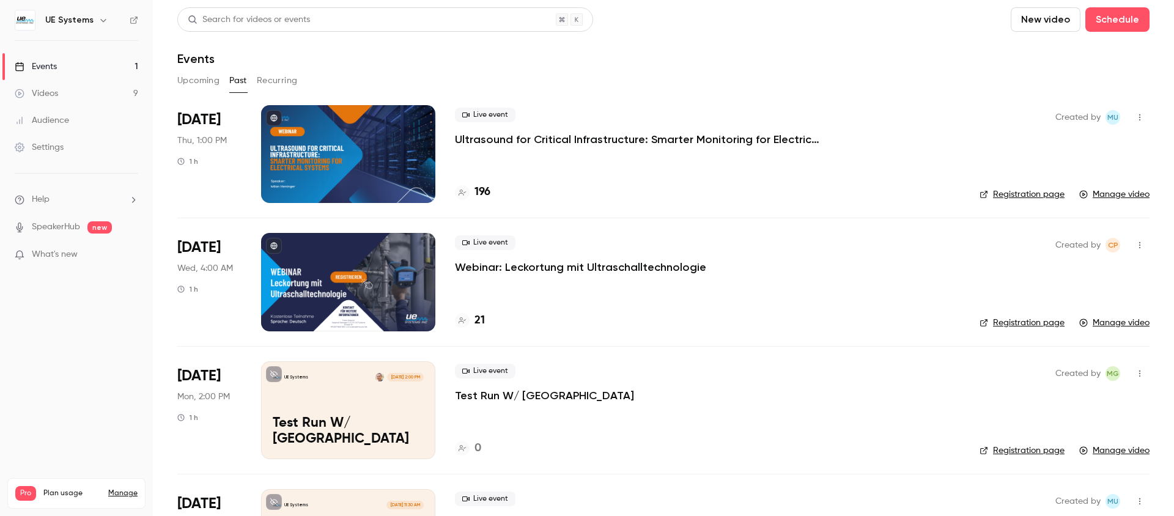
click at [1026, 196] on link "Registration page" at bounding box center [1021, 194] width 85 height 12
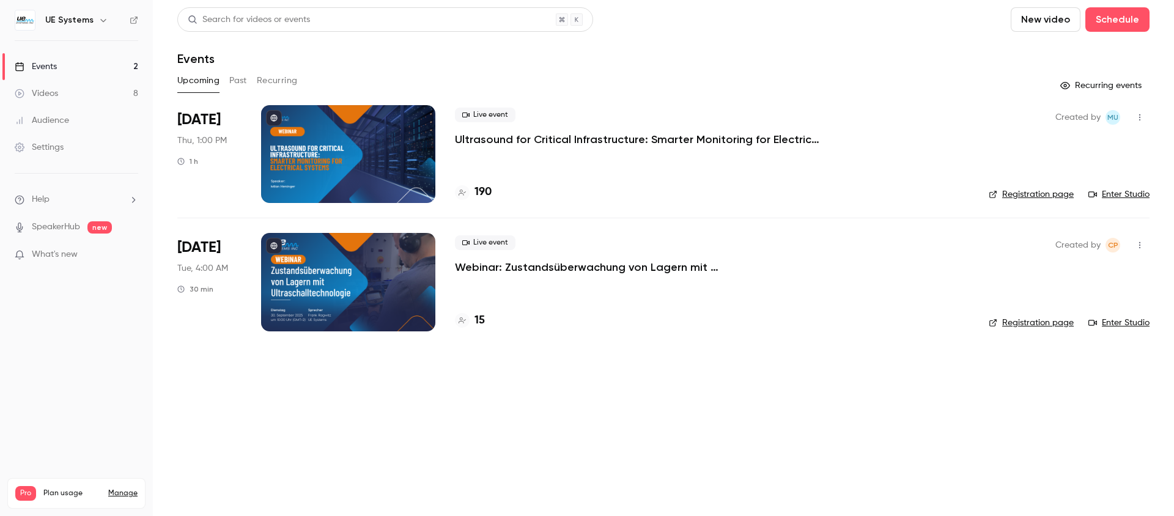
click at [562, 136] on p "Ultrasound for Critical Infrastructure: Smarter Monitoring for Electrical Syste…" at bounding box center [638, 139] width 367 height 15
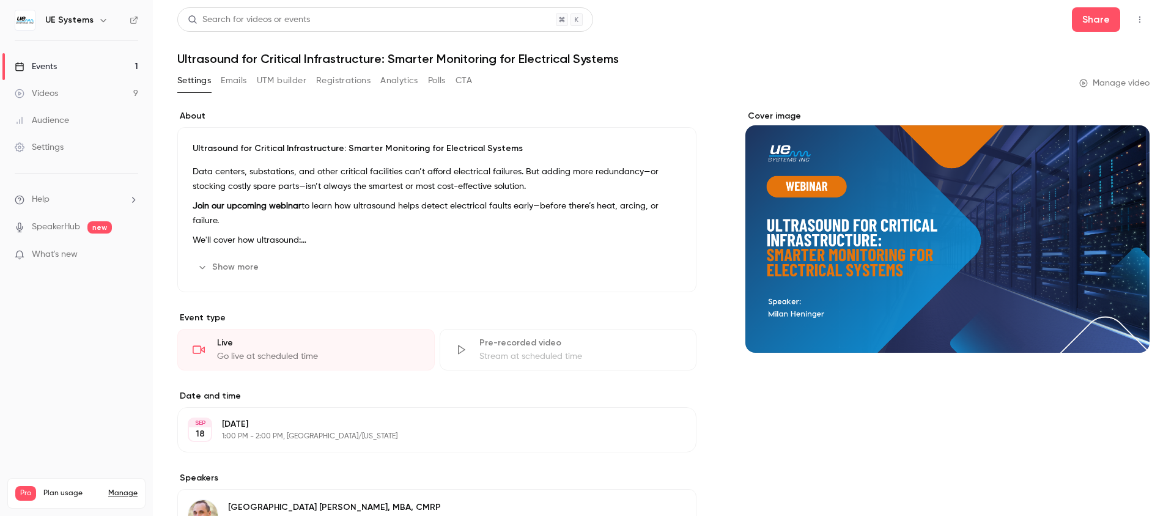
click at [385, 61] on h1 "Ultrasound for Critical Infrastructure: Smarter Monitoring for Electrical Syste…" at bounding box center [663, 58] width 972 height 15
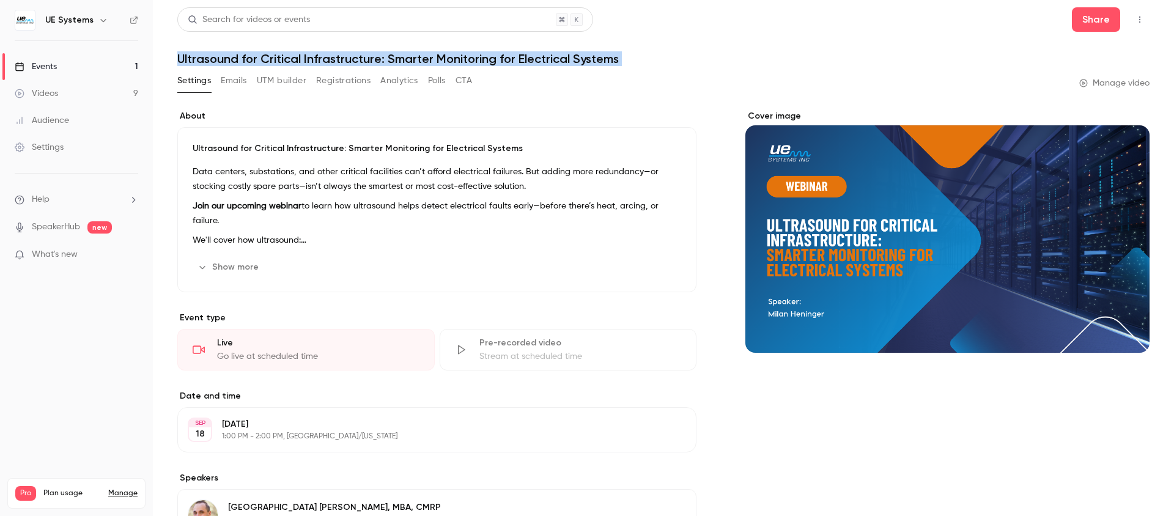
click at [385, 61] on h1 "Ultrasound for Critical Infrastructure: Smarter Monitoring for Electrical Syste…" at bounding box center [663, 58] width 972 height 15
copy div "Ultrasound for Critical Infrastructure: Smarter Monitoring for Electrical Syste…"
click at [388, 59] on h1 "Ultrasound for Critical Infrastructure: Smarter Monitoring for Electrical Syste…" at bounding box center [663, 58] width 972 height 15
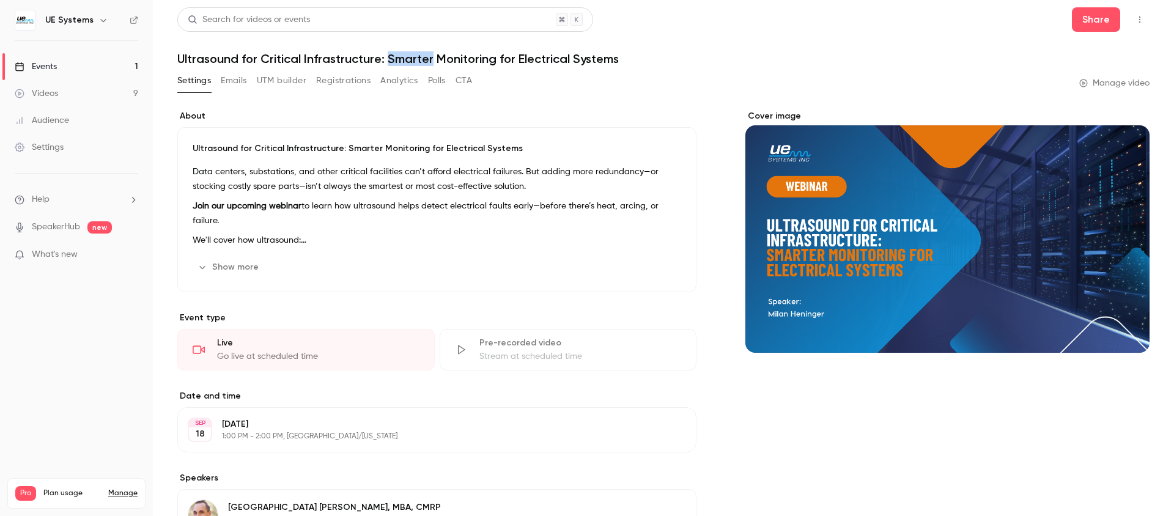
click at [388, 59] on h1 "Ultrasound for Critical Infrastructure: Smarter Monitoring for Electrical Syste…" at bounding box center [663, 58] width 972 height 15
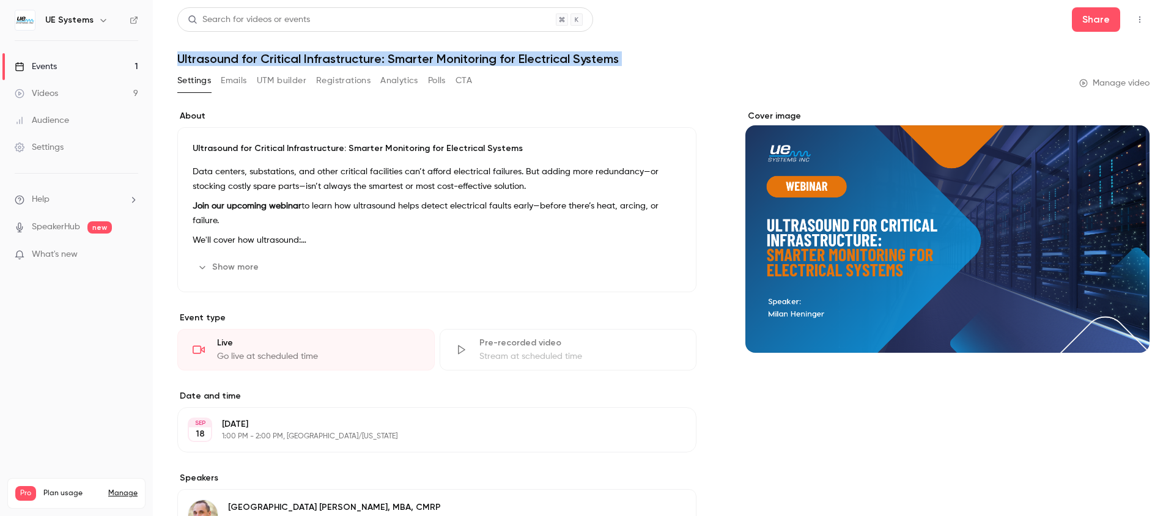
click at [388, 59] on h1 "Ultrasound for Critical Infrastructure: Smarter Monitoring for Electrical Syste…" at bounding box center [663, 58] width 972 height 15
click at [307, 57] on h1 "Ultrasound for Critical Infrastructure: Smarter Monitoring for Electrical Syste…" at bounding box center [663, 58] width 972 height 15
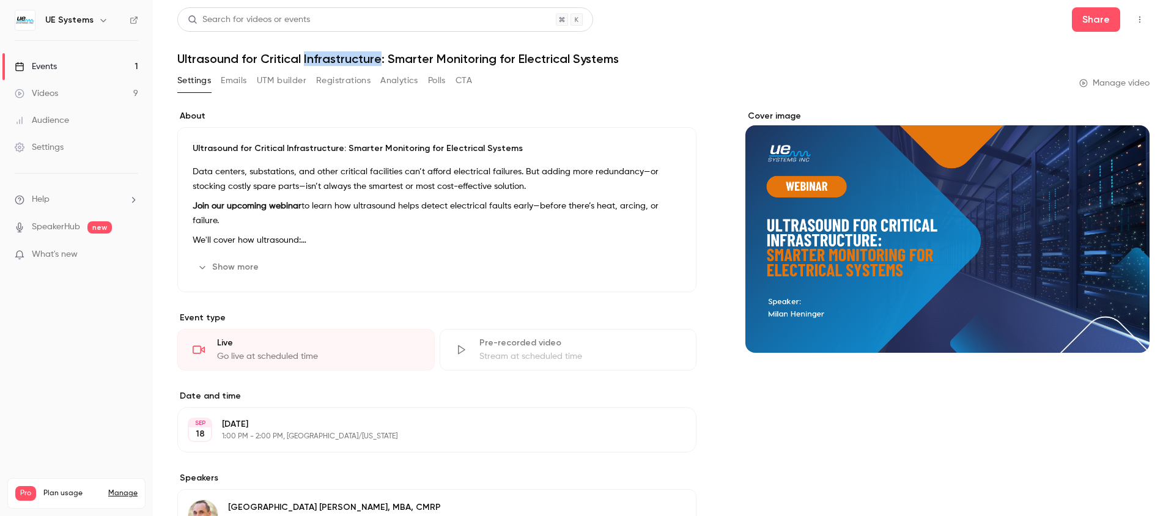
click at [307, 57] on h1 "Ultrasound for Critical Infrastructure: Smarter Monitoring for Electrical Syste…" at bounding box center [663, 58] width 972 height 15
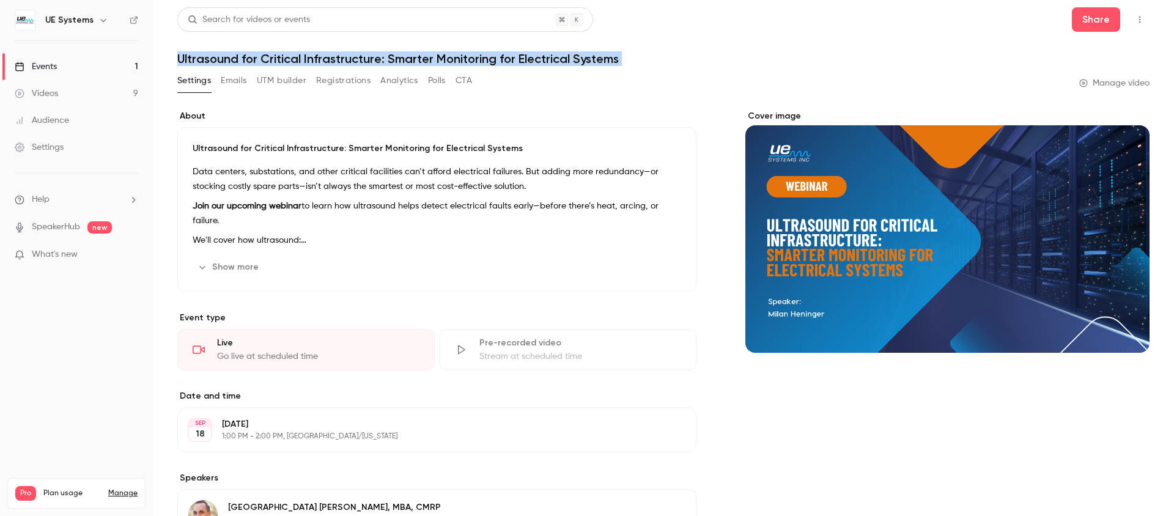
click at [307, 57] on h1 "Ultrasound for Critical Infrastructure: Smarter Monitoring for Electrical Syste…" at bounding box center [663, 58] width 972 height 15
click at [229, 266] on button "Show more" at bounding box center [229, 267] width 73 height 20
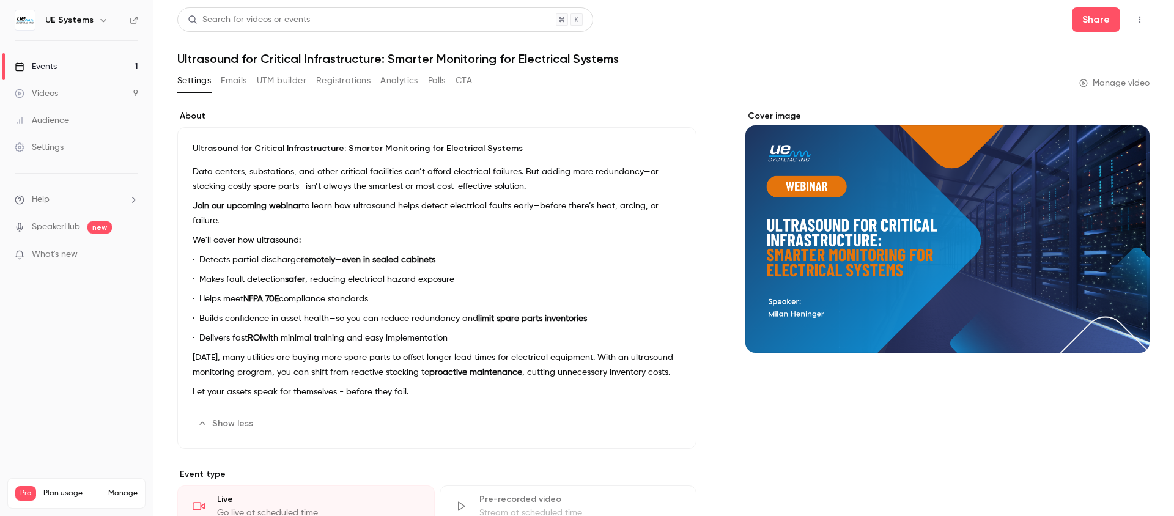
click at [194, 144] on p "Ultrasound for Critical Infrastructure: Smarter Monitoring for Electrical Syste…" at bounding box center [437, 148] width 488 height 12
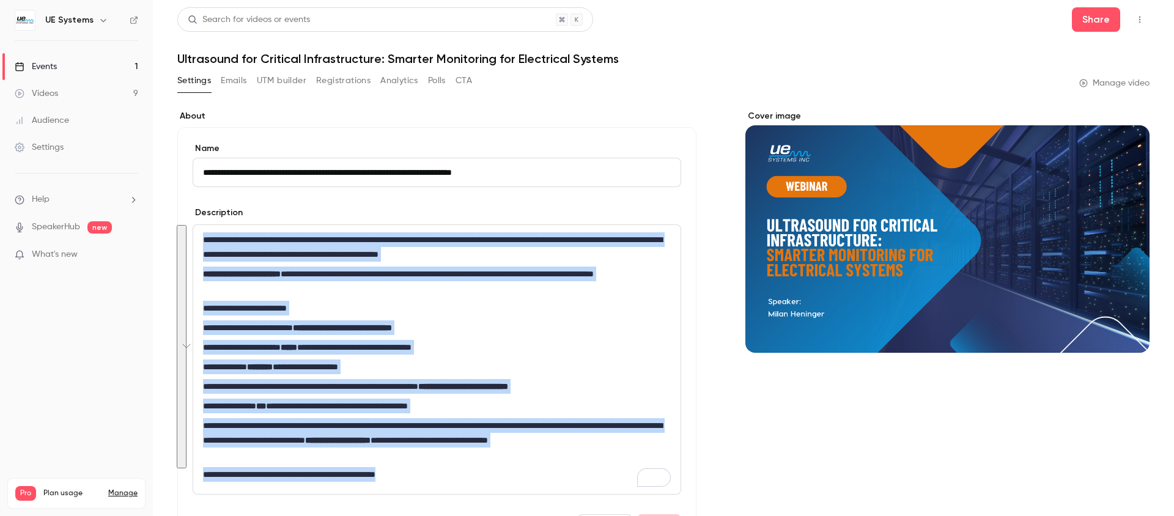
drag, startPoint x: 202, startPoint y: 237, endPoint x: 590, endPoint y: 467, distance: 451.4
click at [590, 467] on div "**********" at bounding box center [436, 359] width 487 height 269
copy div "**********"
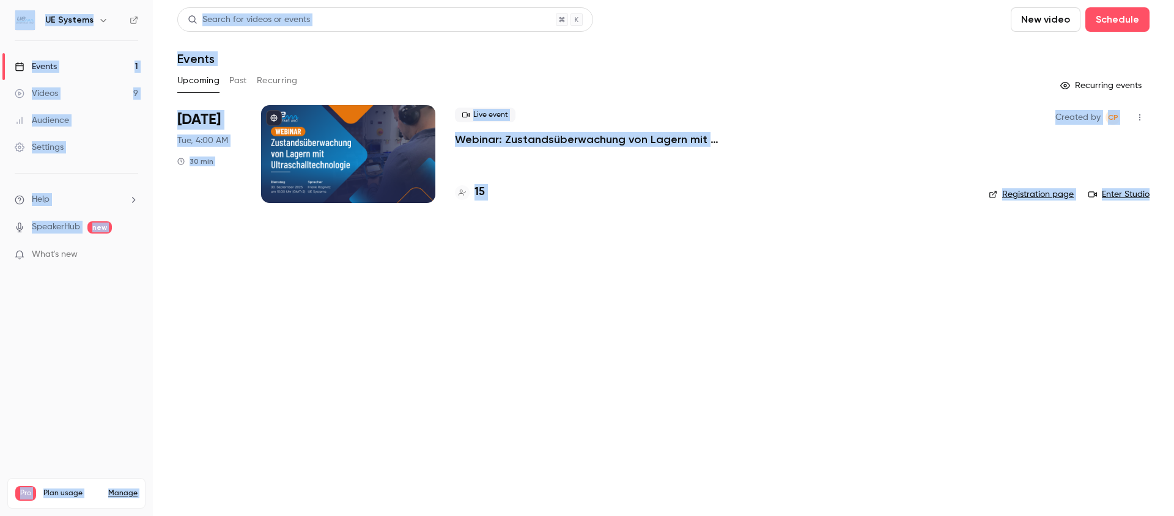
drag, startPoint x: 1082, startPoint y: 234, endPoint x: 1073, endPoint y: 202, distance: 33.1
click at [1083, 232] on main "Search for videos or events New video Schedule Events Upcoming Past Recurring R…" at bounding box center [663, 258] width 1021 height 516
click at [1042, 193] on link "Registration page" at bounding box center [1030, 194] width 85 height 12
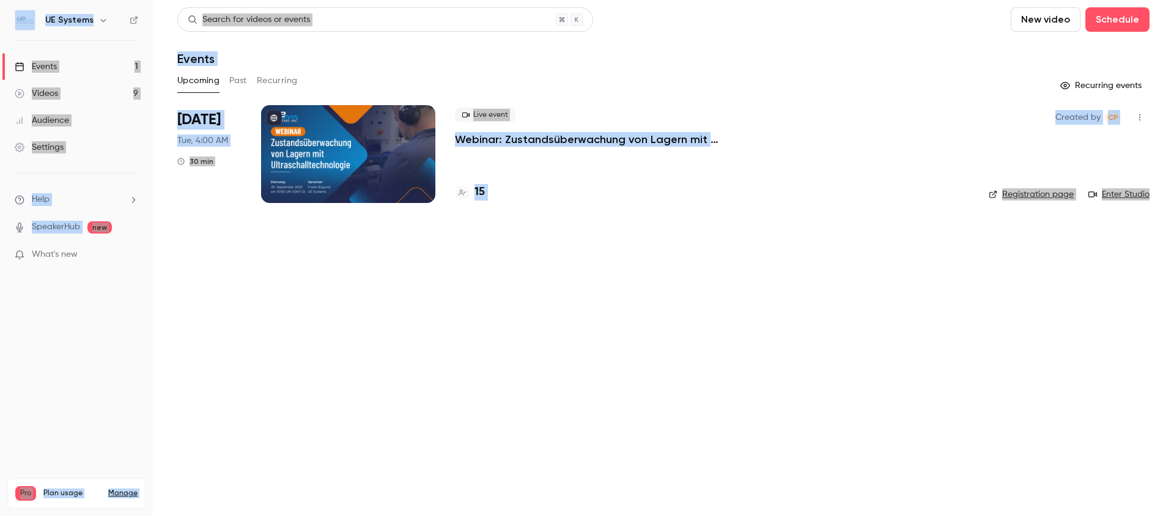
click at [241, 86] on button "Past" at bounding box center [238, 81] width 18 height 20
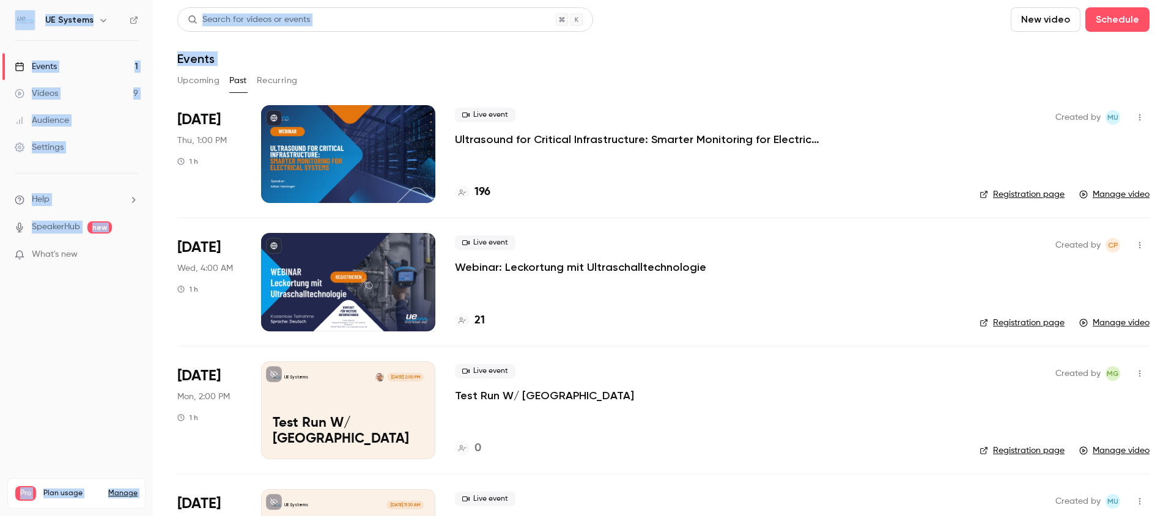
click at [954, 210] on li "Sep 18 Thu, 1:00 PM 1 h Live event Ultrasound for Critical Infrastructure: Smar…" at bounding box center [663, 161] width 972 height 112
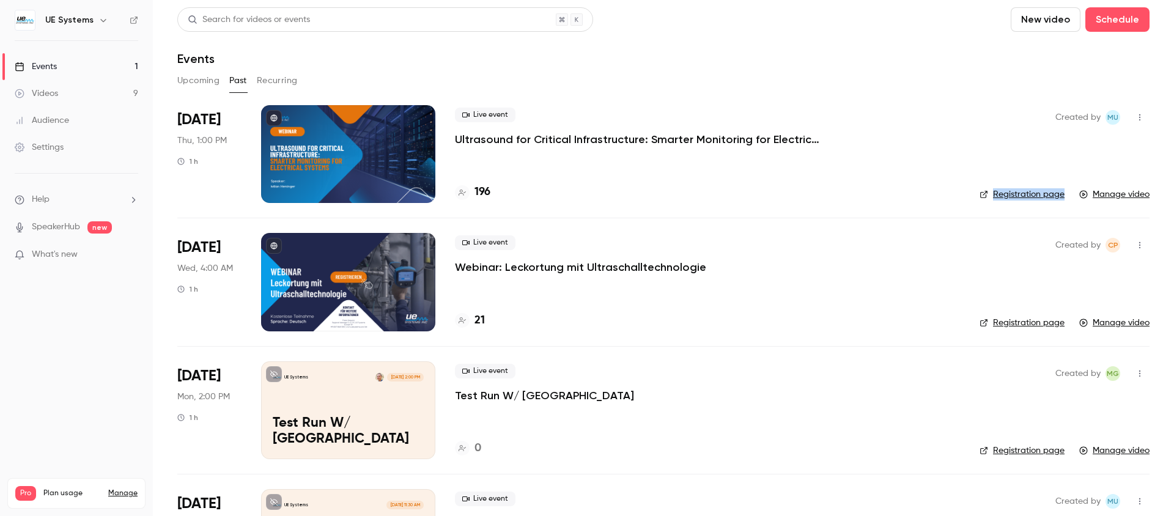
click at [579, 135] on p "Ultrasound for Critical Infrastructure: Smarter Monitoring for Electrical Syste…" at bounding box center [638, 139] width 367 height 15
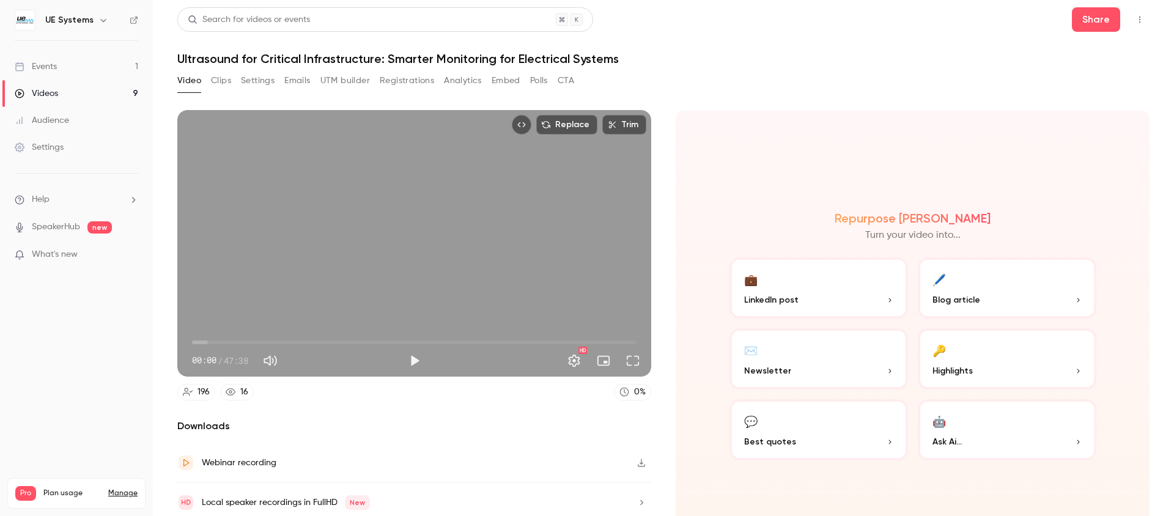
click at [220, 80] on button "Clips" at bounding box center [221, 81] width 20 height 20
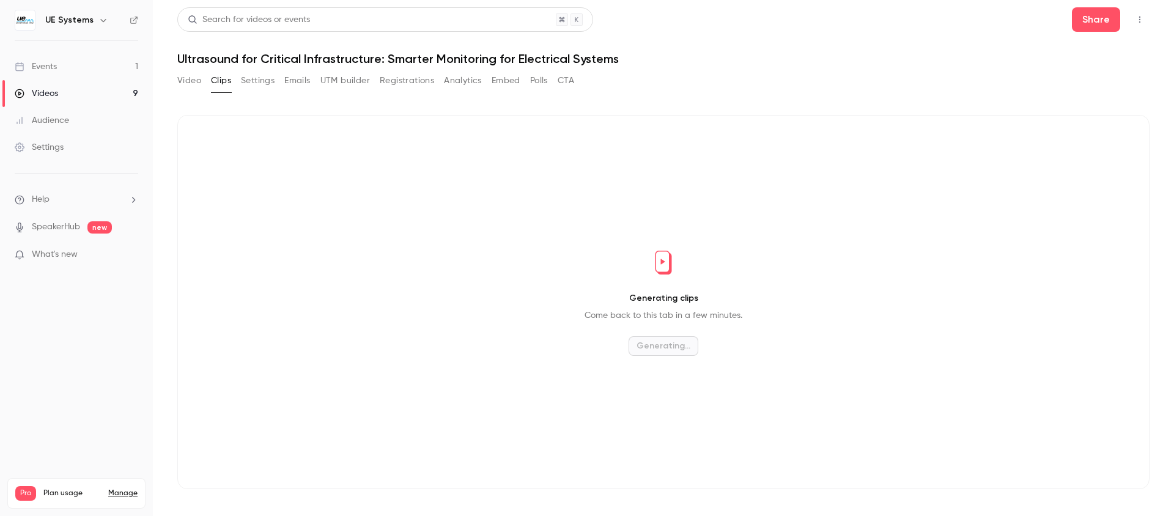
click at [251, 79] on button "Settings" at bounding box center [258, 81] width 34 height 20
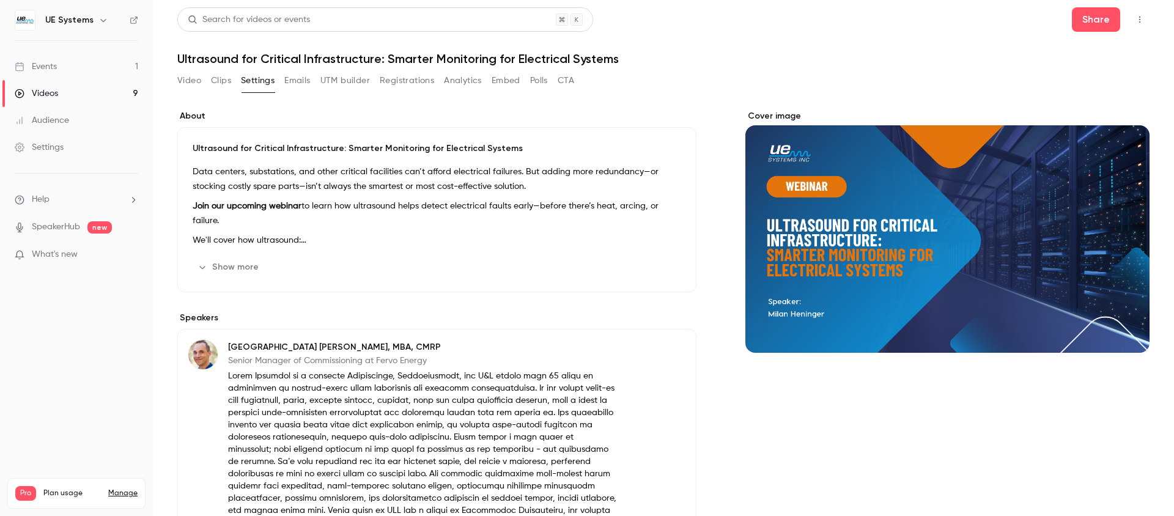
click at [1109, 273] on div "Cover image" at bounding box center [947, 231] width 404 height 243
click at [0, 0] on input "Cover image" at bounding box center [0, 0] width 0 height 0
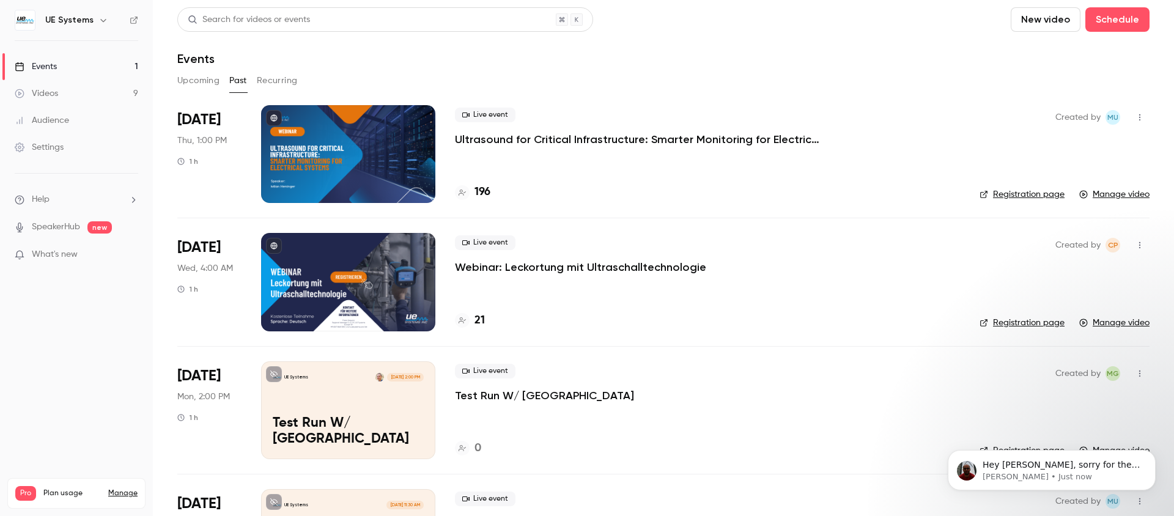
scroll to position [99, 0]
click at [1020, 468] on p "Hey Robin, sorry for the late reply and glad it finally worked out" at bounding box center [1061, 465] width 158 height 12
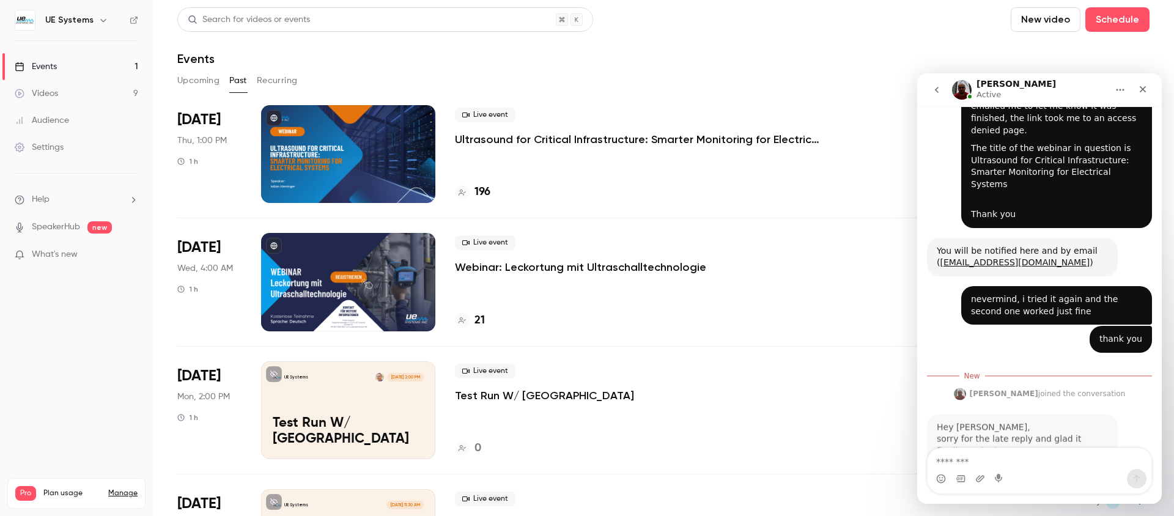
scroll to position [119, 0]
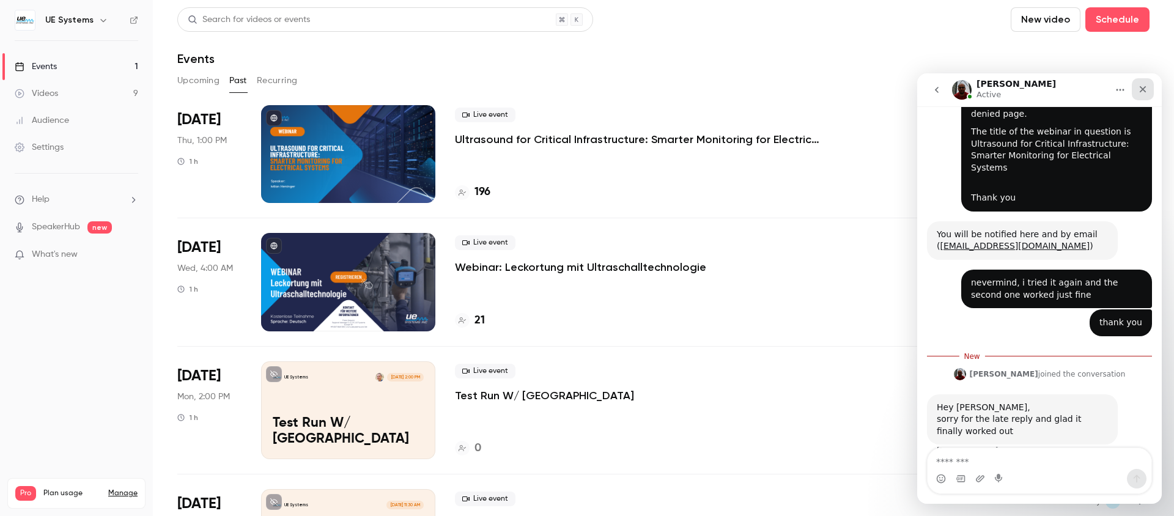
click at [1149, 87] on div "Close" at bounding box center [1142, 89] width 22 height 22
